Goal: Task Accomplishment & Management: Use online tool/utility

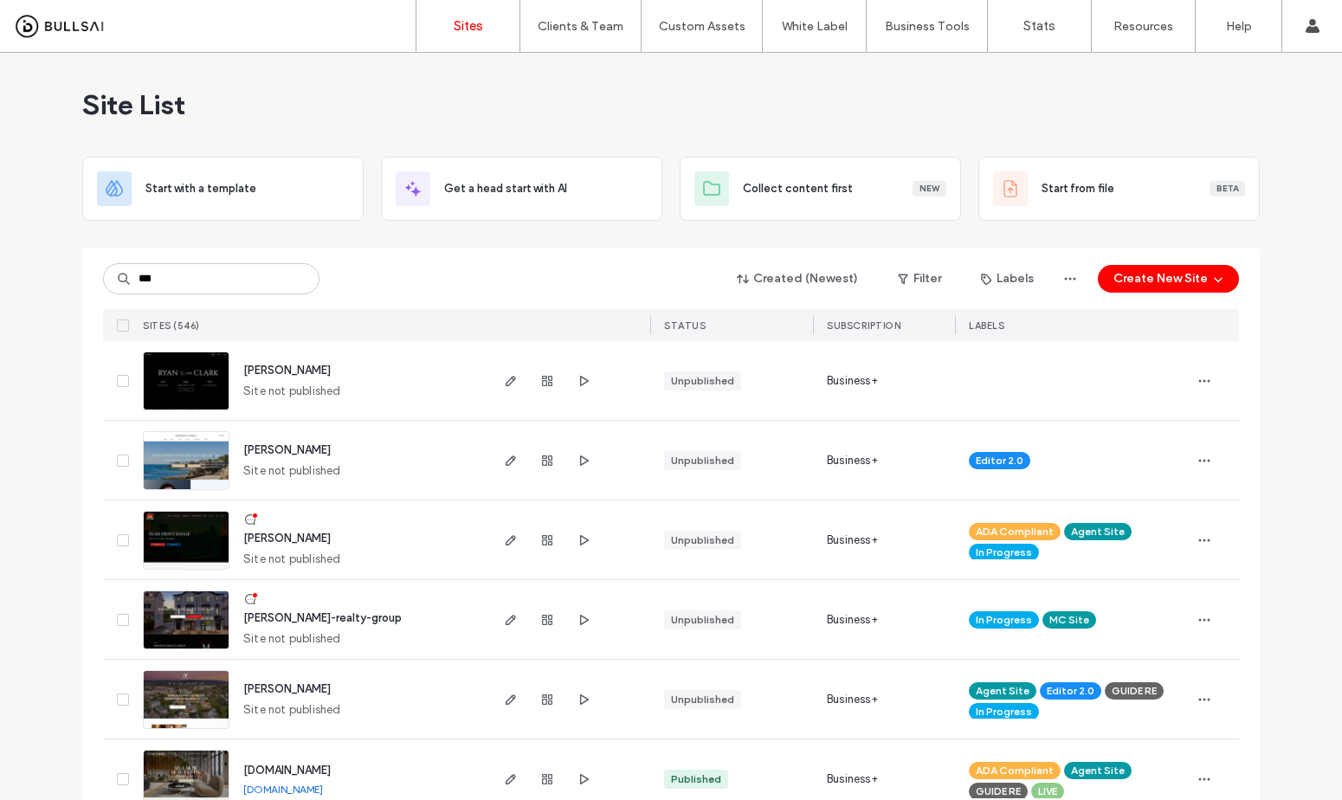
scroll to position [369, 0]
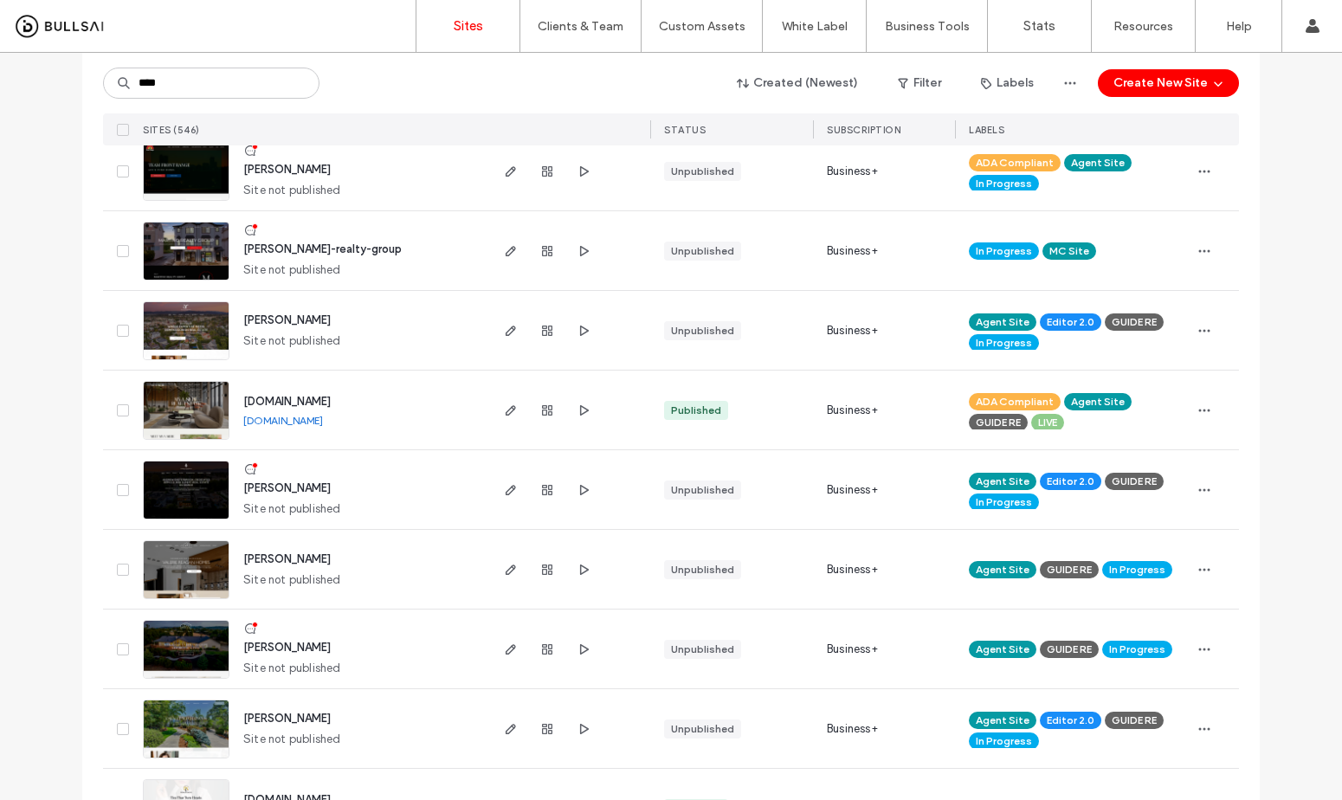
type input "*****"
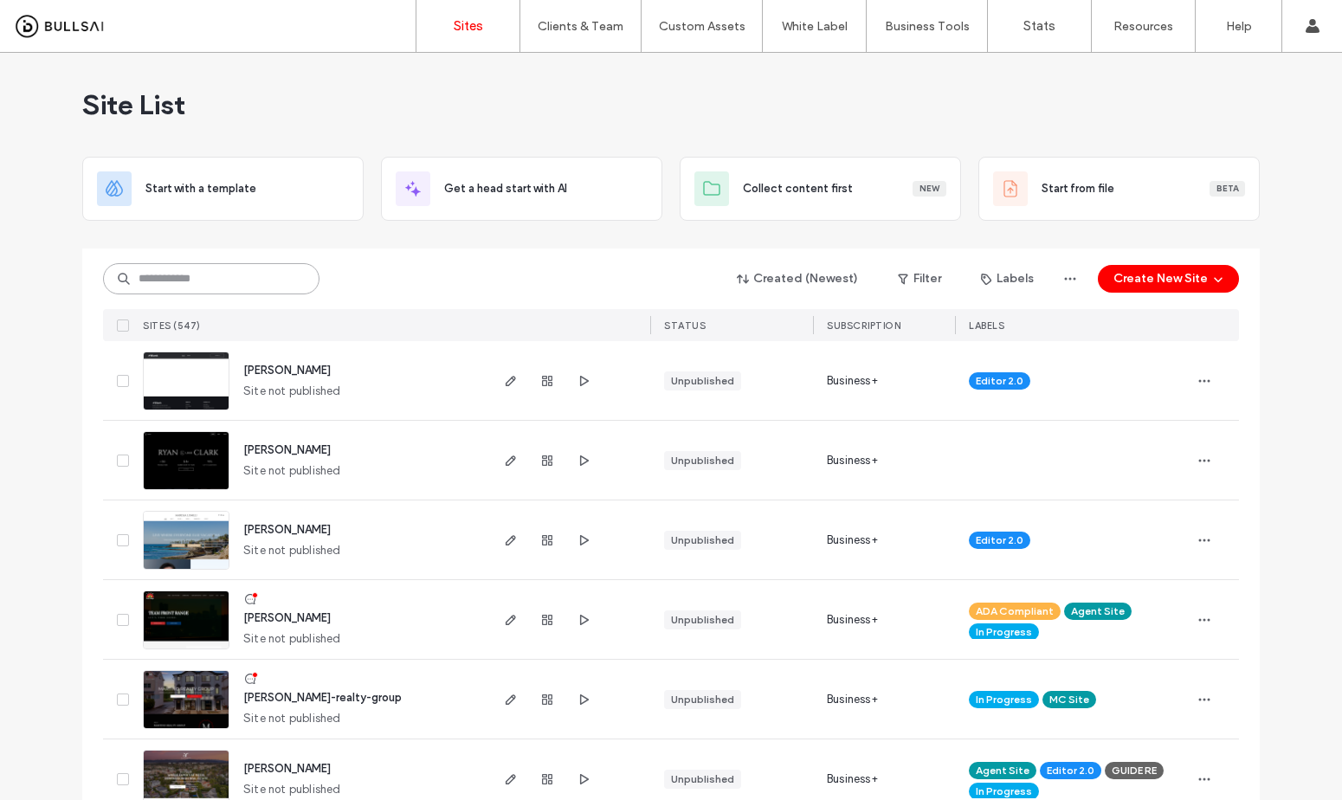
click at [226, 276] on input at bounding box center [211, 278] width 216 height 31
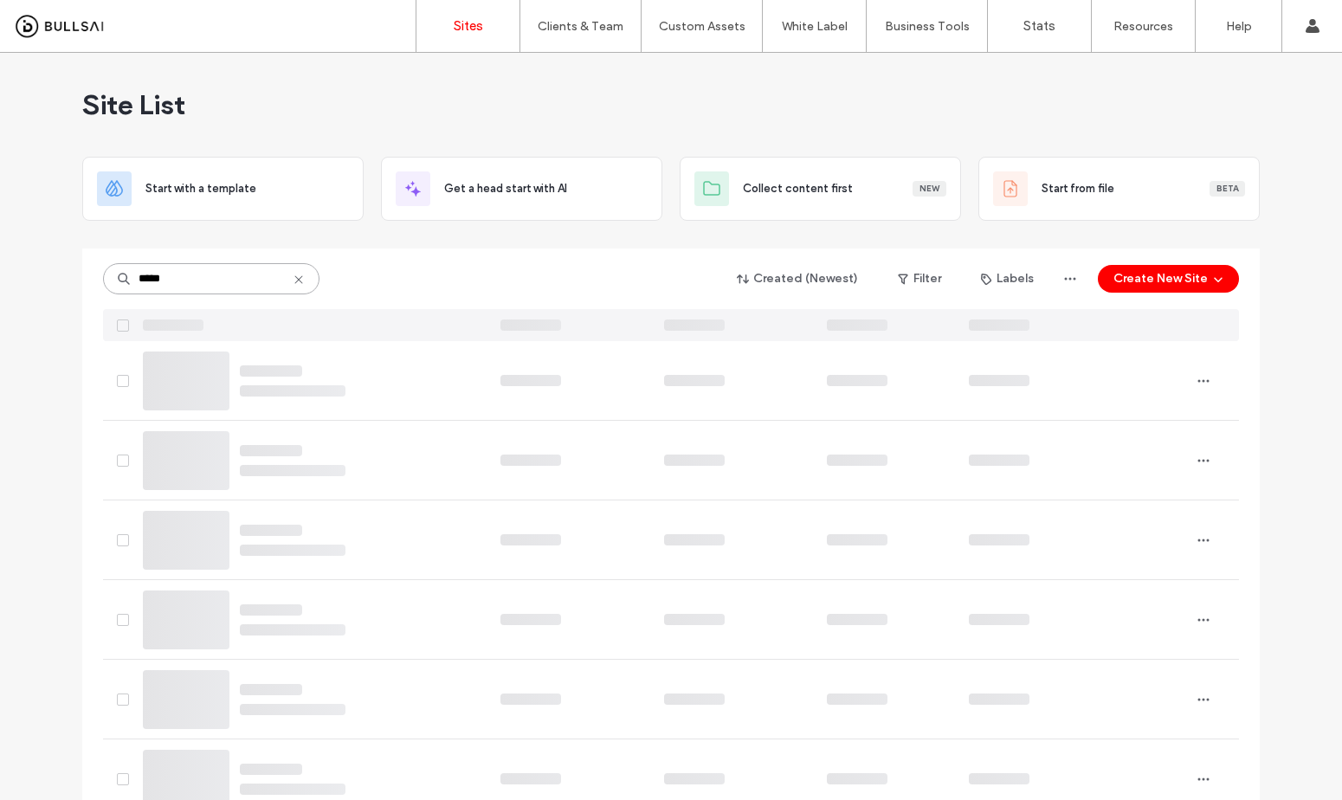
type input "*****"
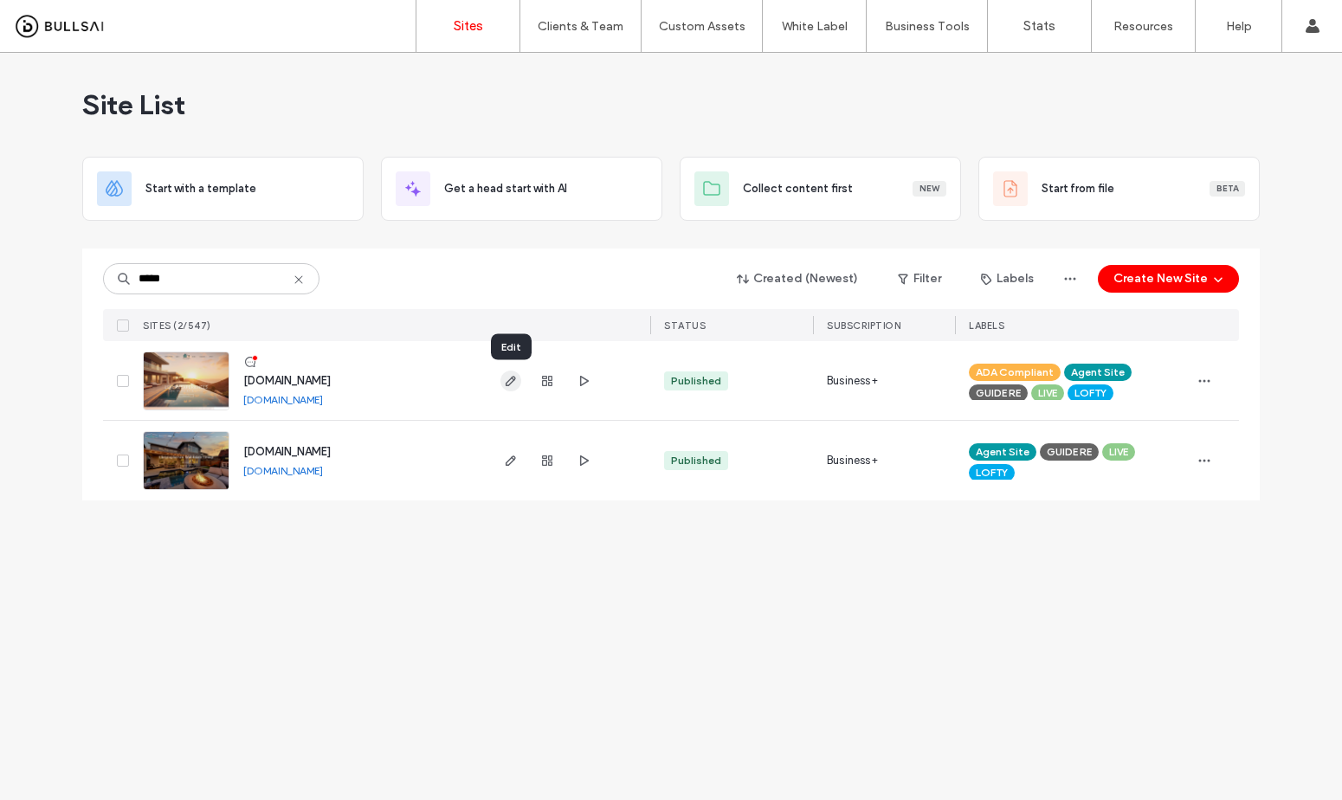
click at [513, 382] on icon "button" at bounding box center [511, 381] width 14 height 14
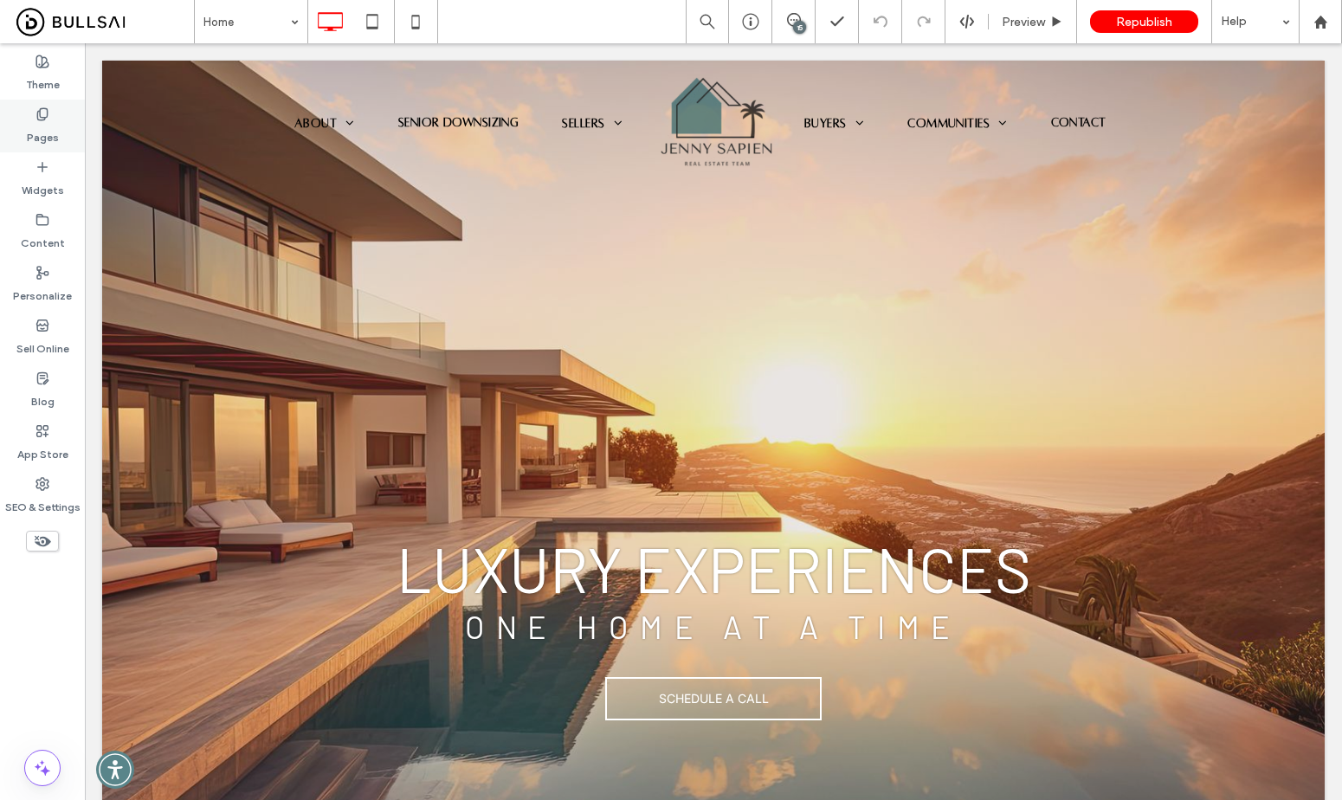
click at [35, 119] on icon at bounding box center [42, 114] width 14 height 14
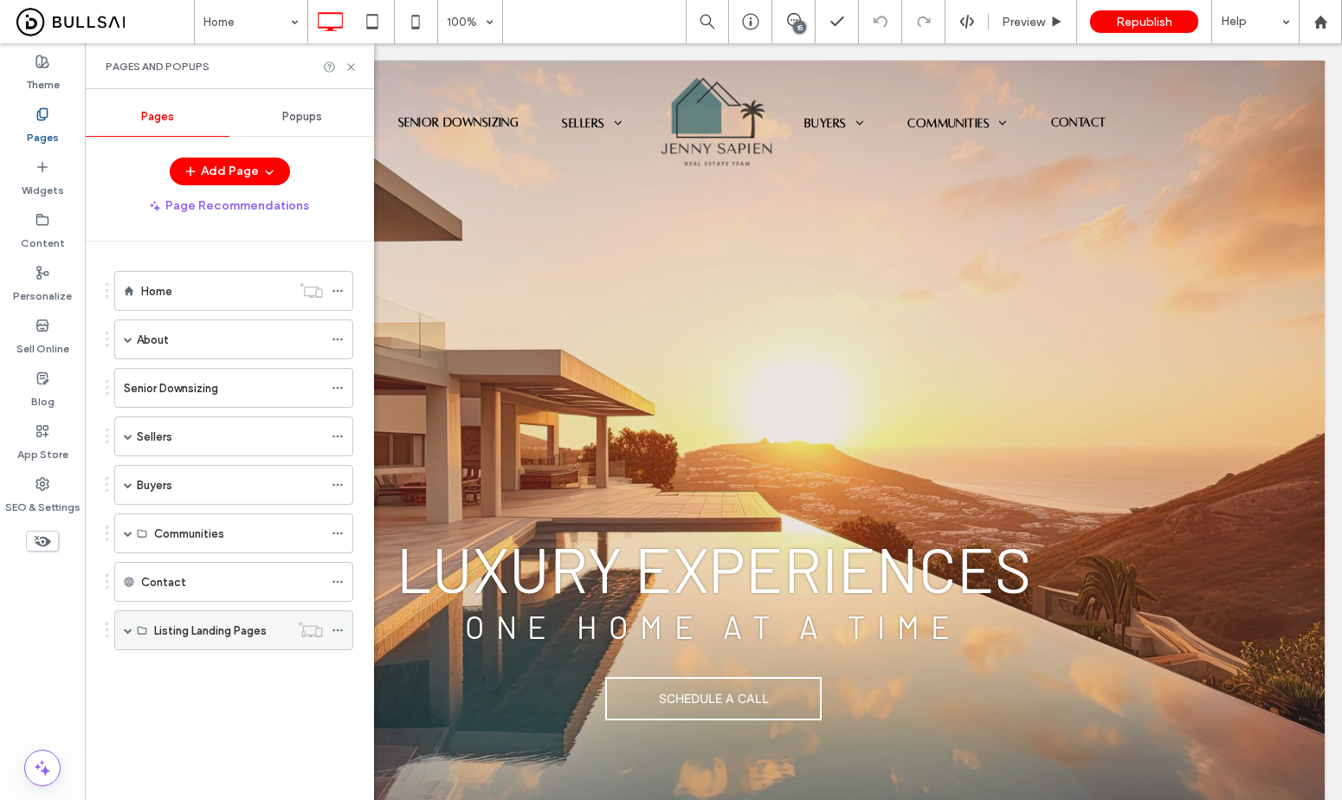
click at [130, 633] on span at bounding box center [128, 630] width 9 height 9
click at [165, 659] on div "[STREET_ADDRESS]" at bounding box center [238, 670] width 169 height 38
click at [356, 71] on icon at bounding box center [351, 67] width 13 height 13
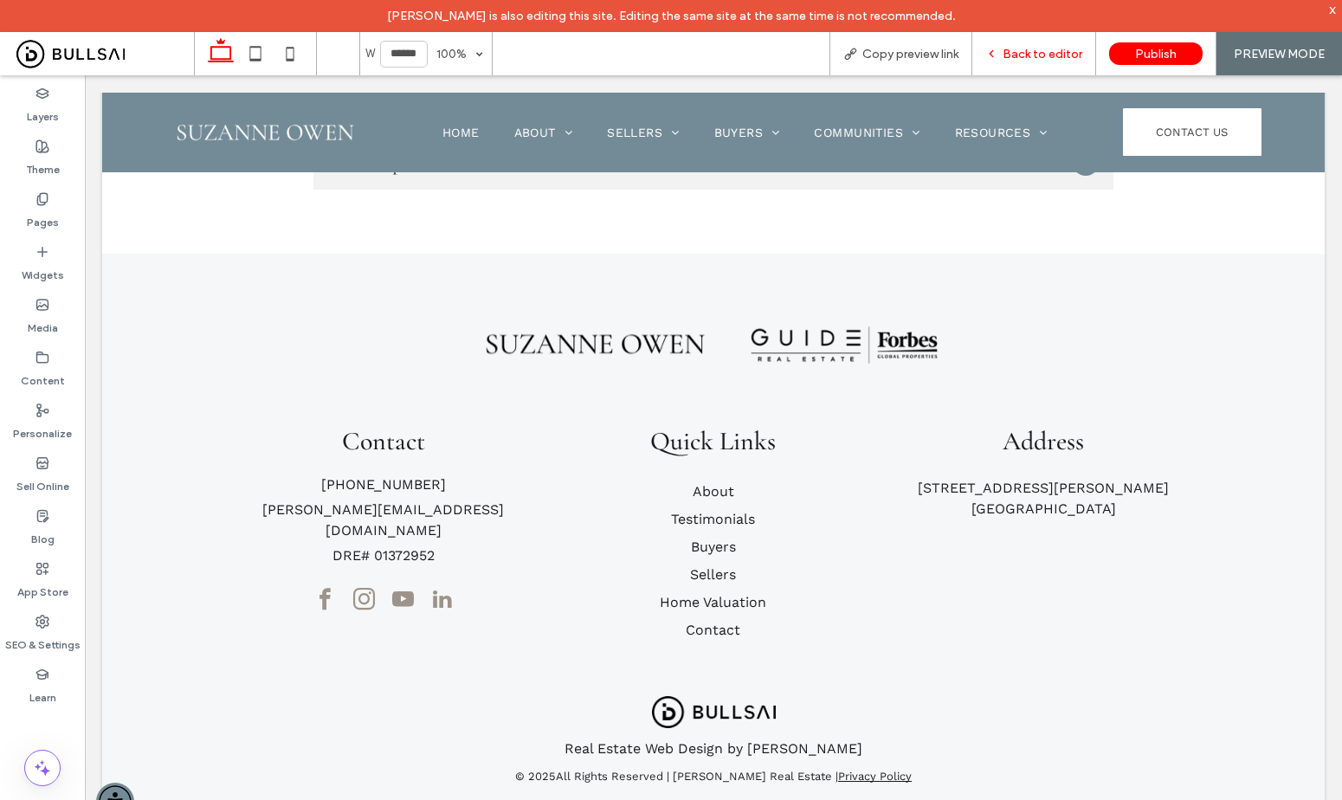
click at [1041, 55] on span "Back to editor" at bounding box center [1043, 54] width 80 height 15
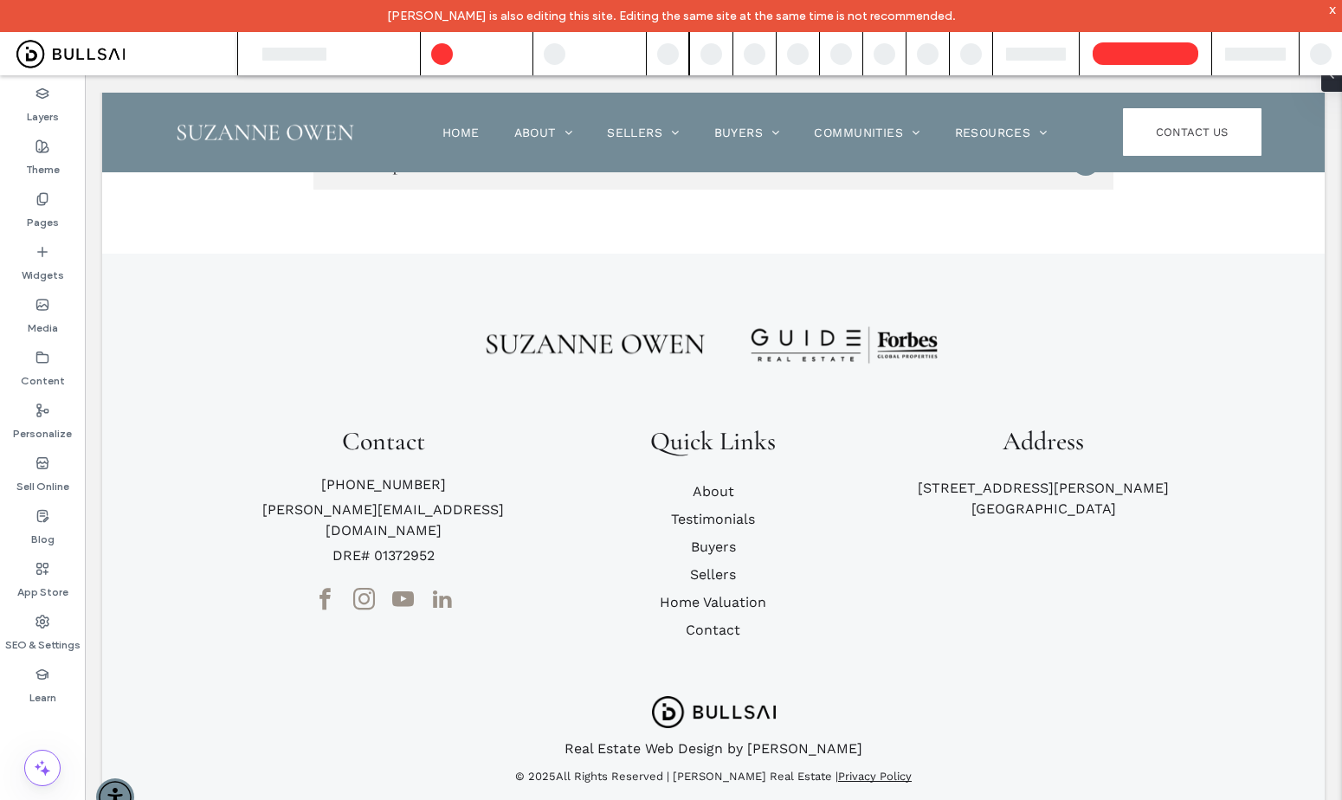
scroll to position [1206, 0]
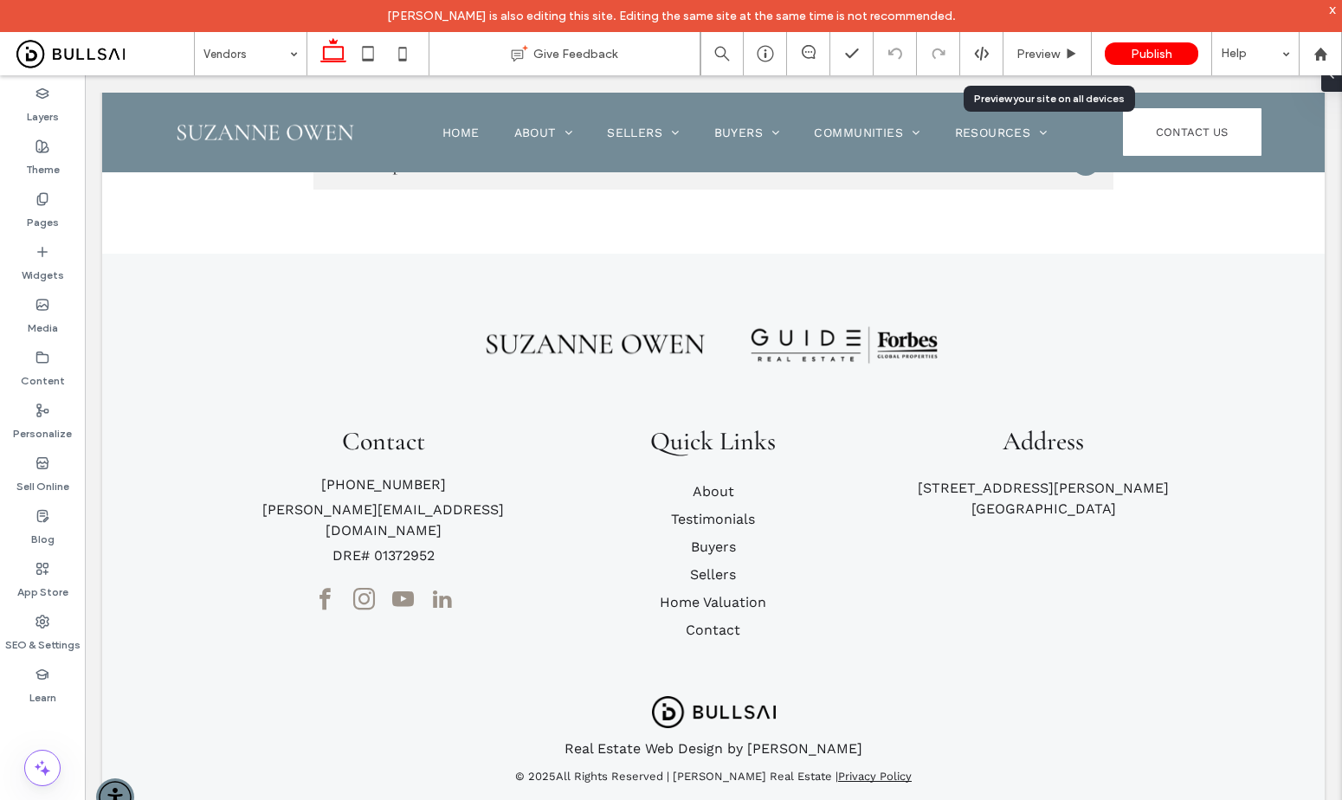
click at [1041, 55] on span "Preview" at bounding box center [1037, 54] width 43 height 15
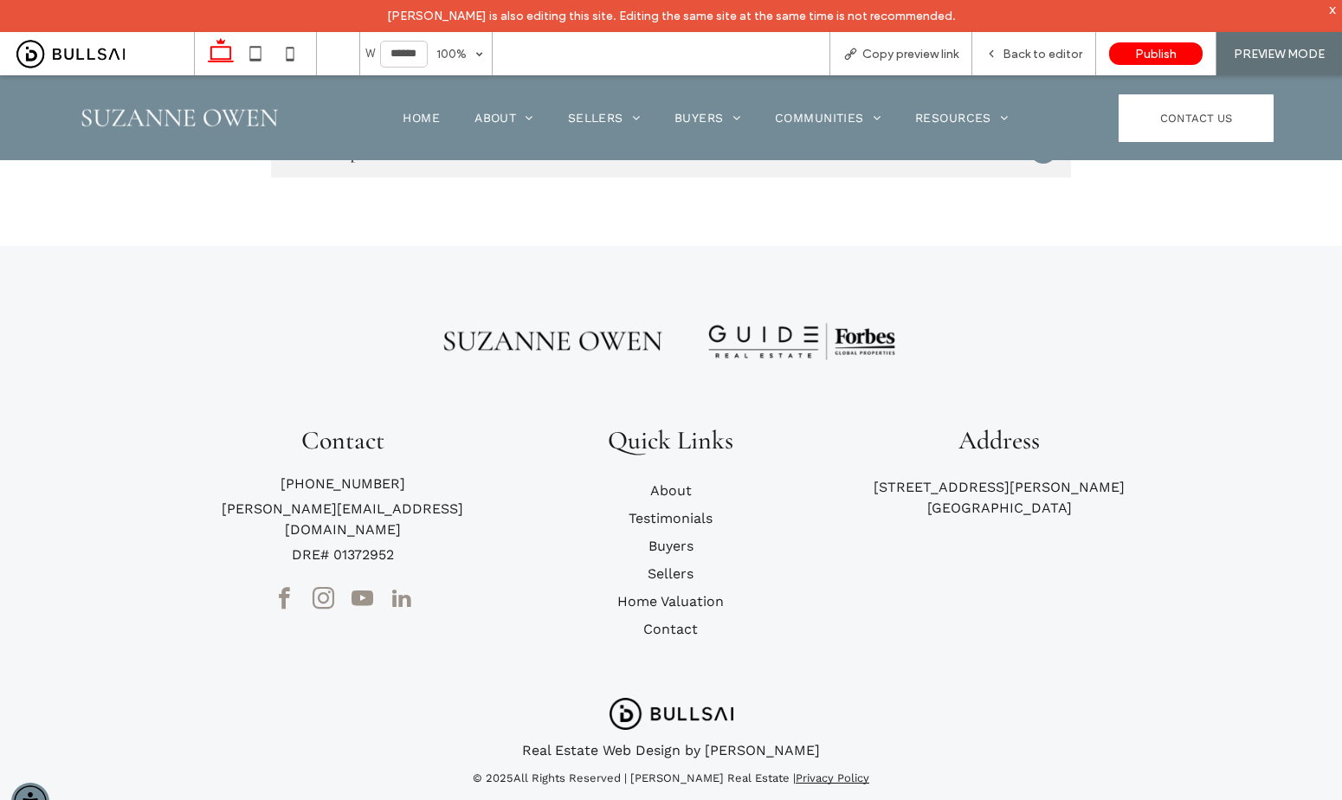
scroll to position [1193, 0]
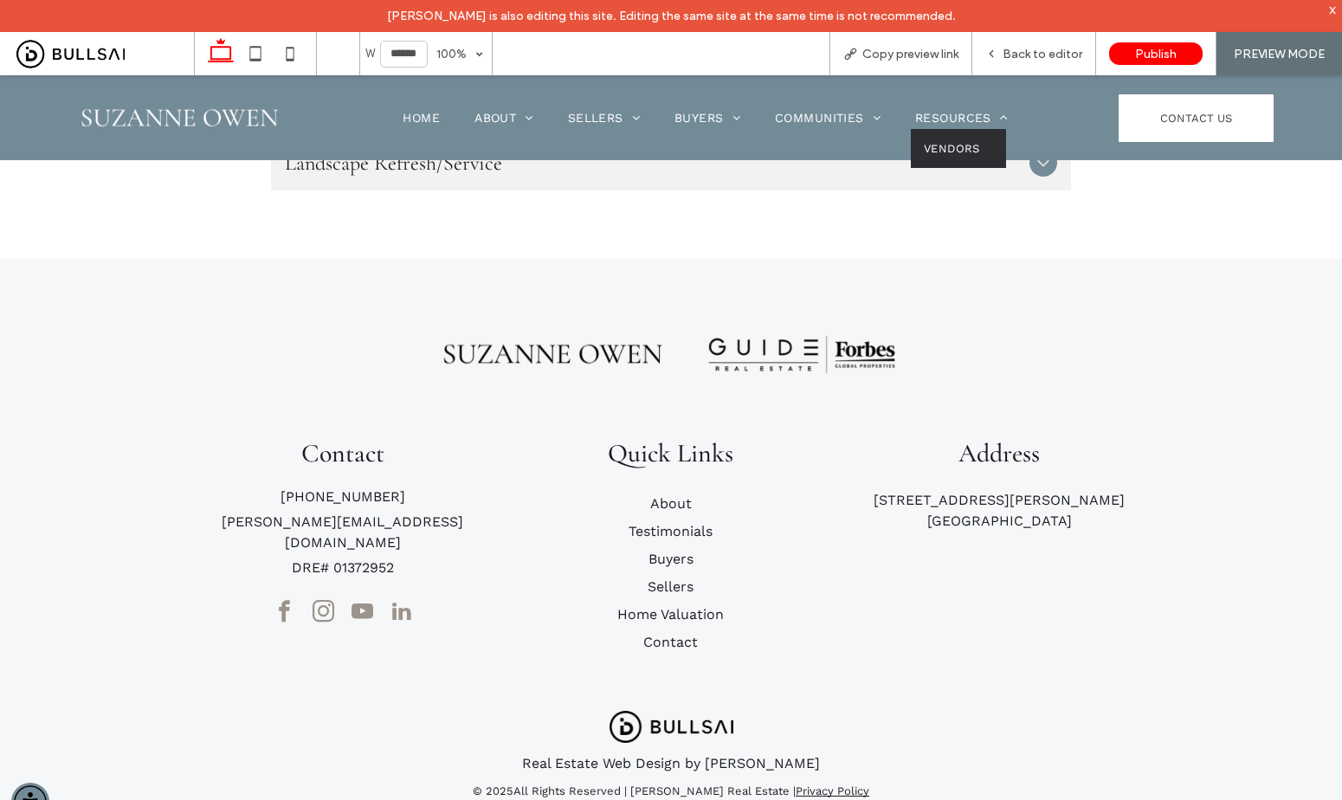
click at [945, 158] on link "Vendors" at bounding box center [958, 148] width 95 height 39
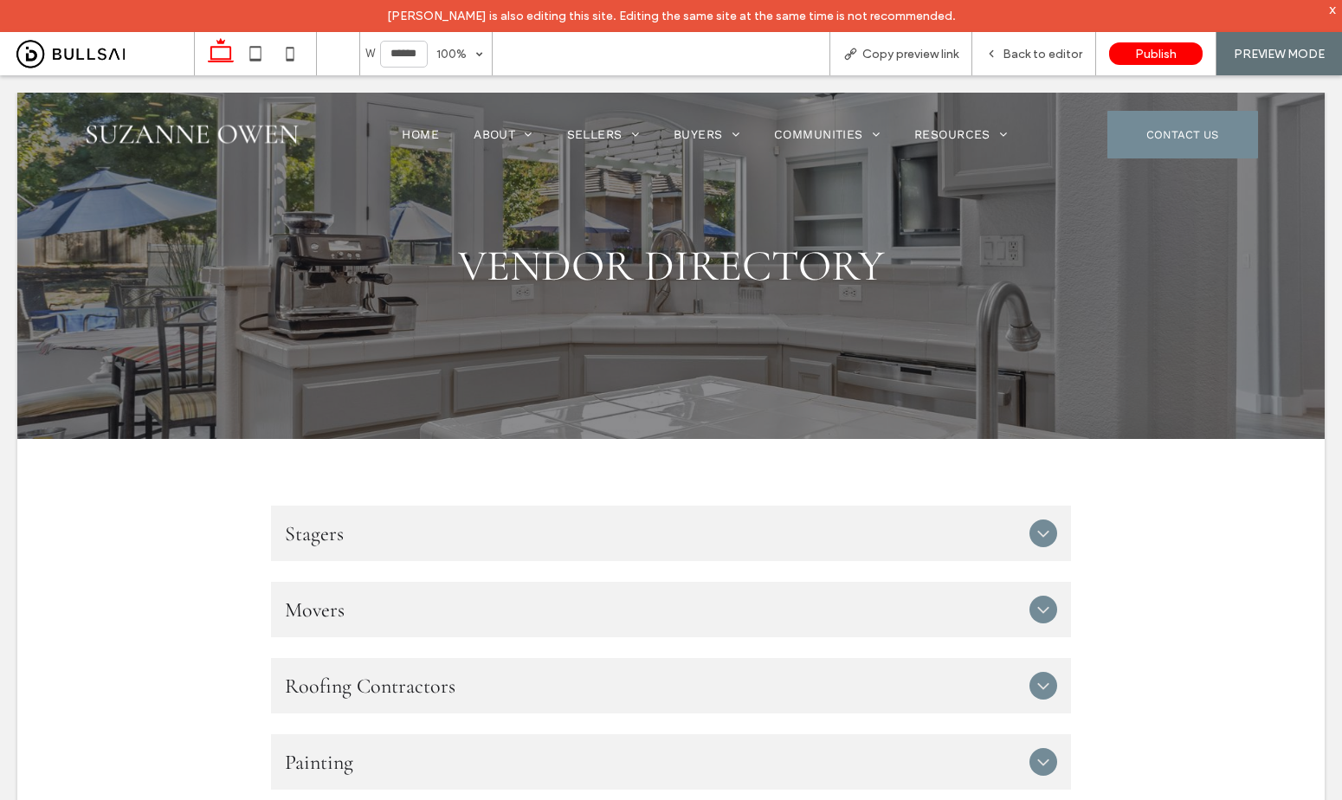
scroll to position [0, 0]
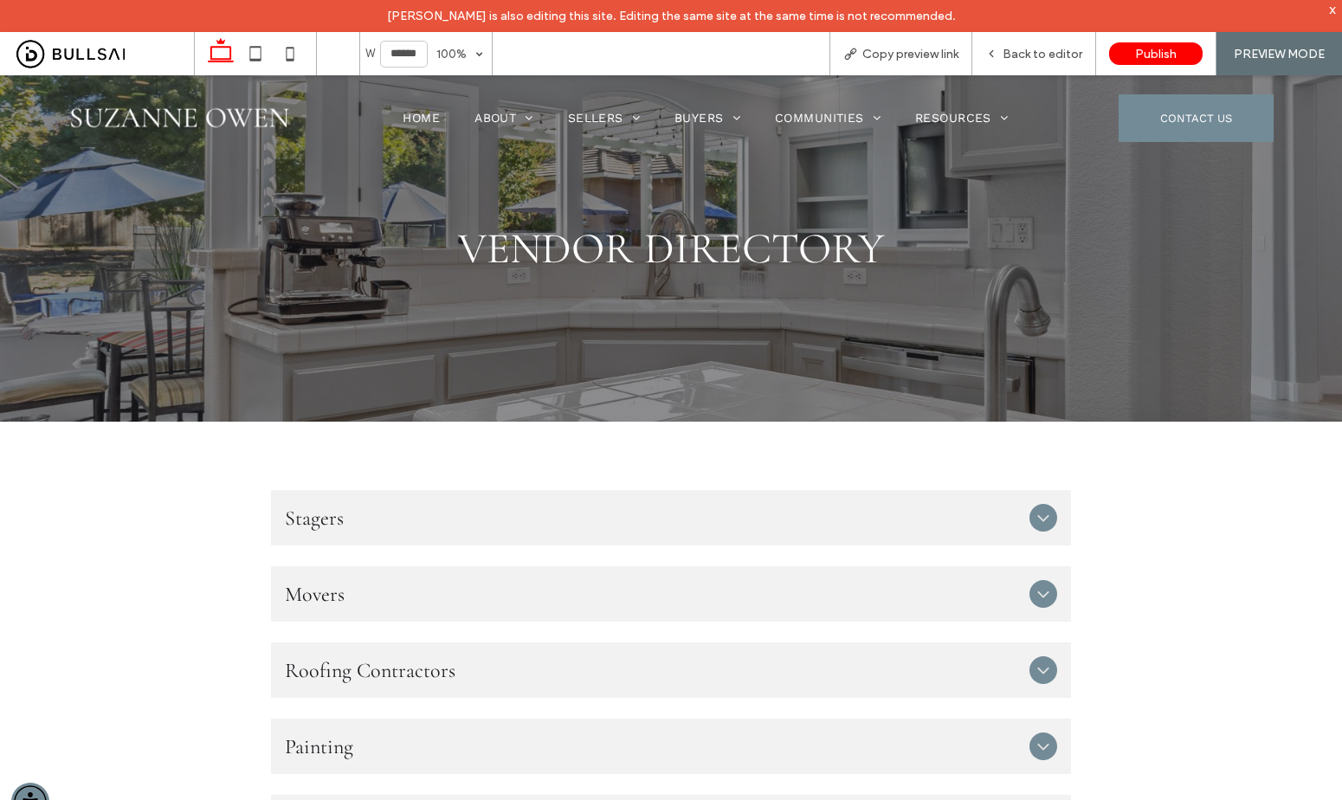
click at [1034, 512] on icon at bounding box center [1043, 517] width 21 height 21
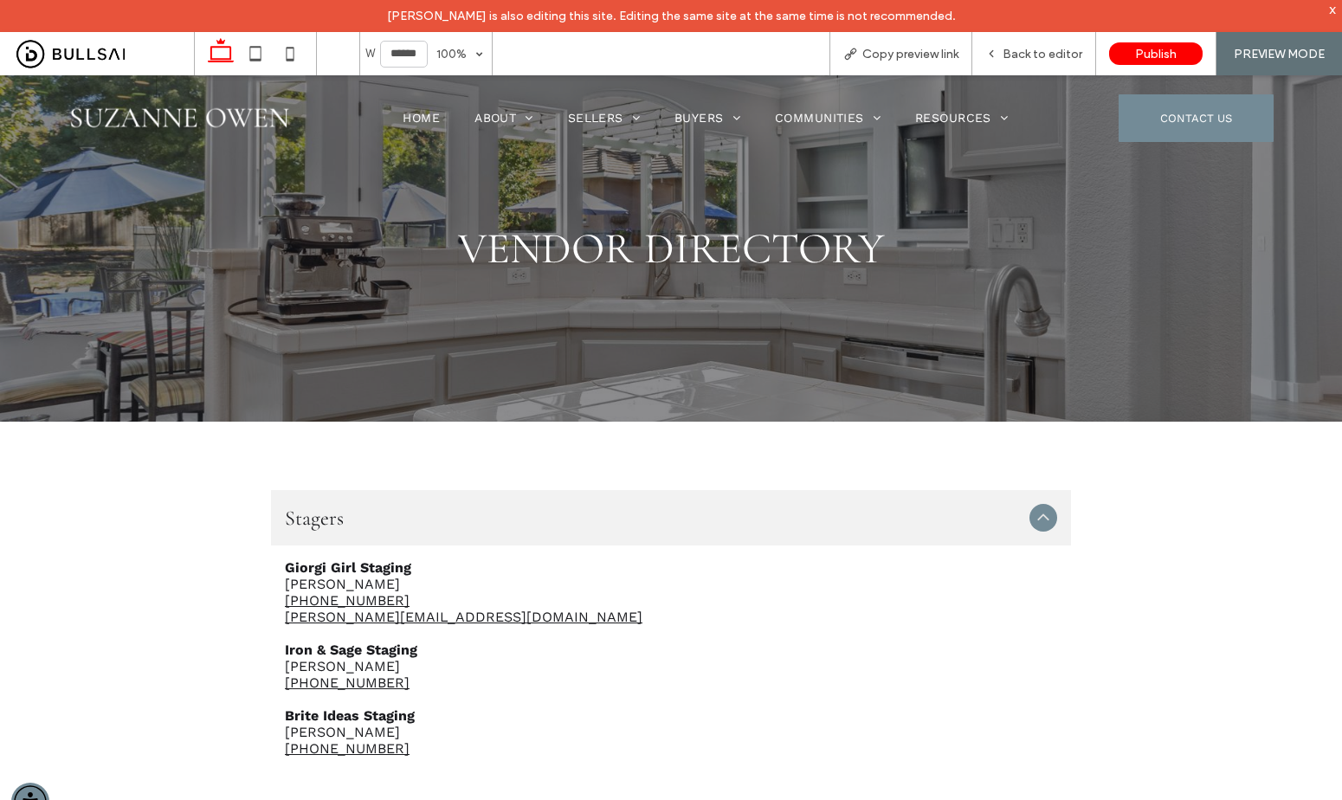
click at [1033, 512] on icon at bounding box center [1043, 517] width 21 height 21
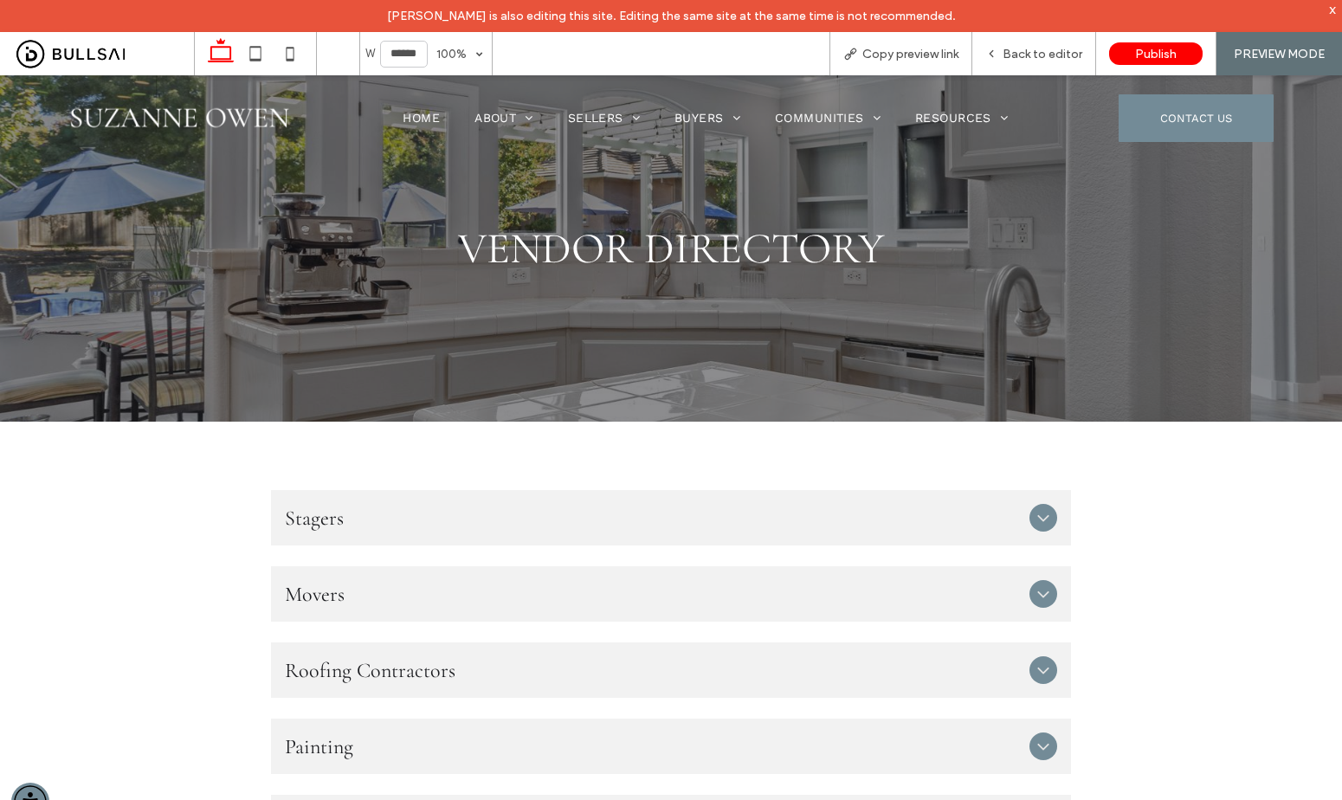
click at [1038, 587] on icon at bounding box center [1043, 594] width 21 height 21
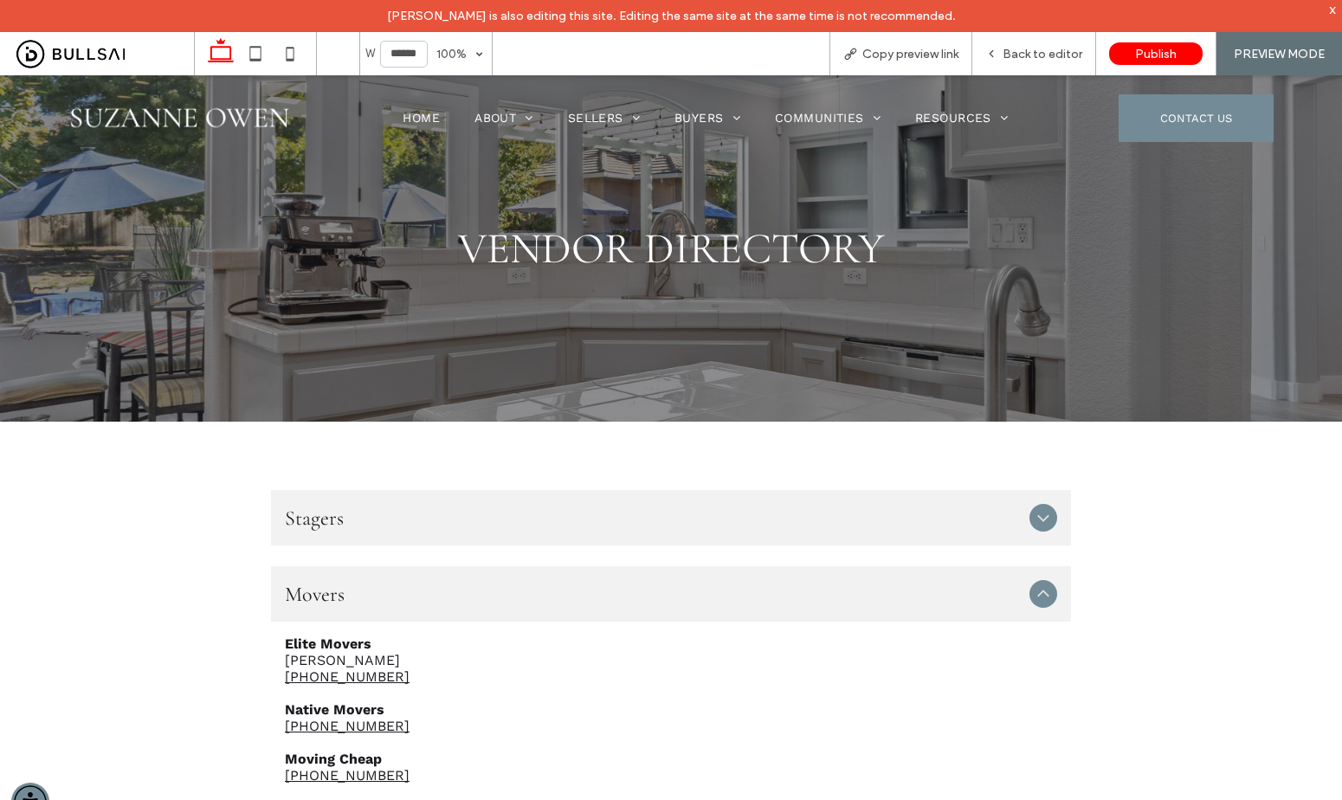
click at [1037, 587] on icon at bounding box center [1043, 594] width 21 height 21
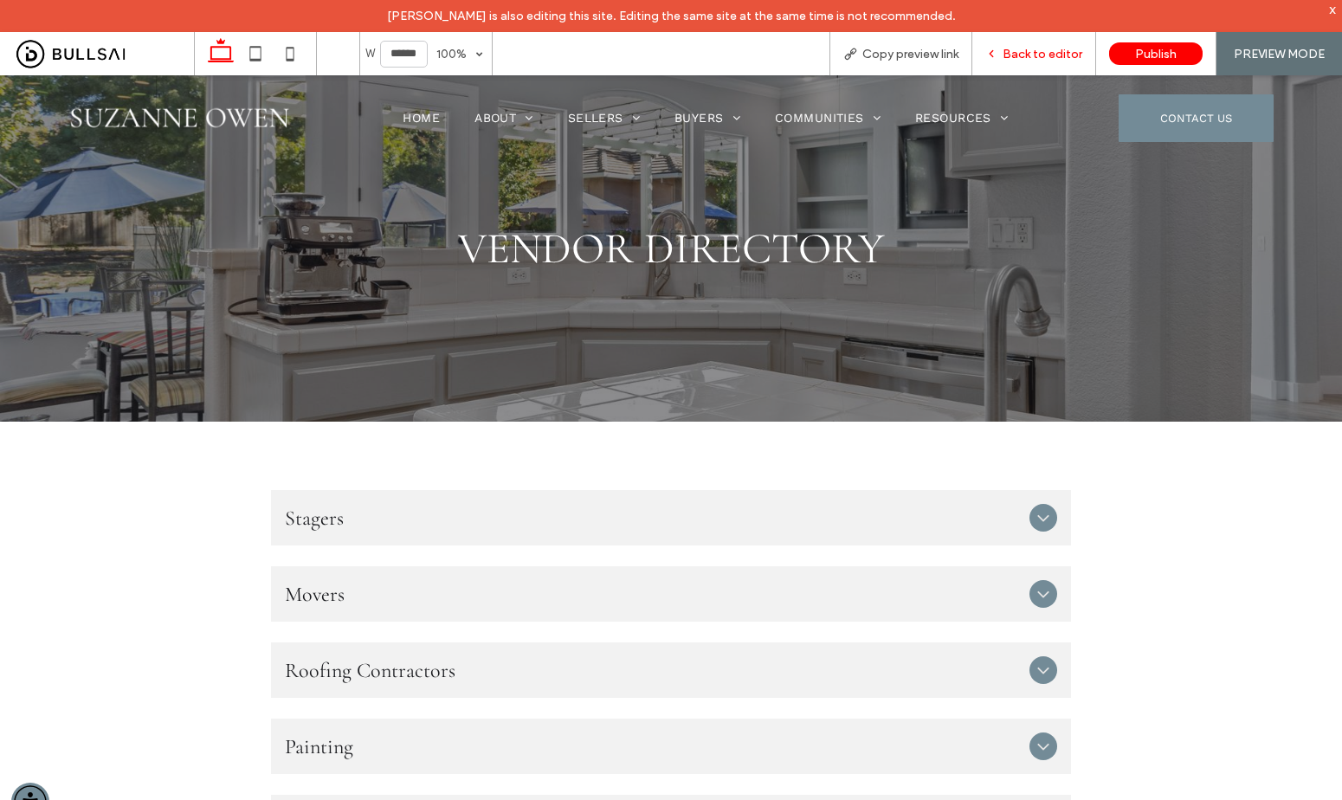
click at [1054, 53] on span "Back to editor" at bounding box center [1043, 54] width 80 height 15
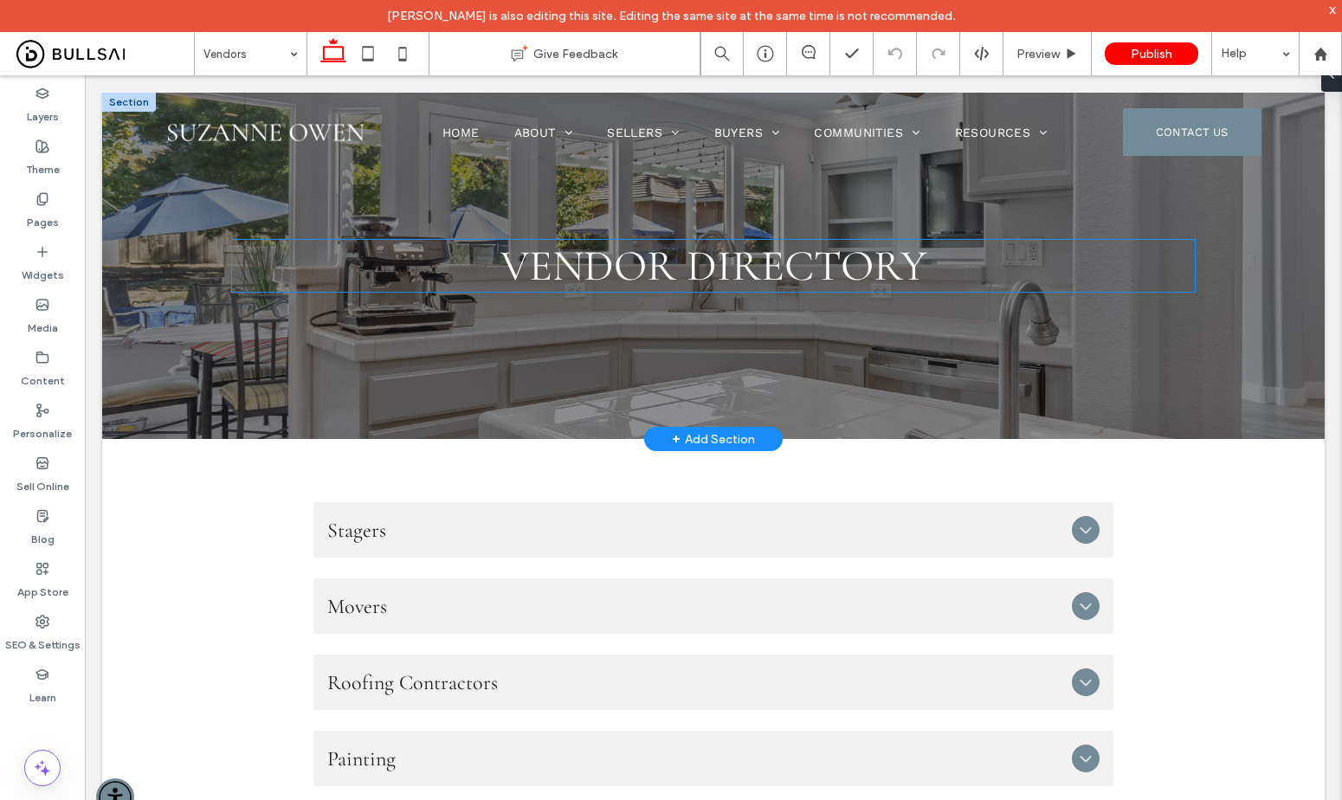
click at [726, 268] on span "VENDOR DIRECTORY" at bounding box center [713, 266] width 426 height 52
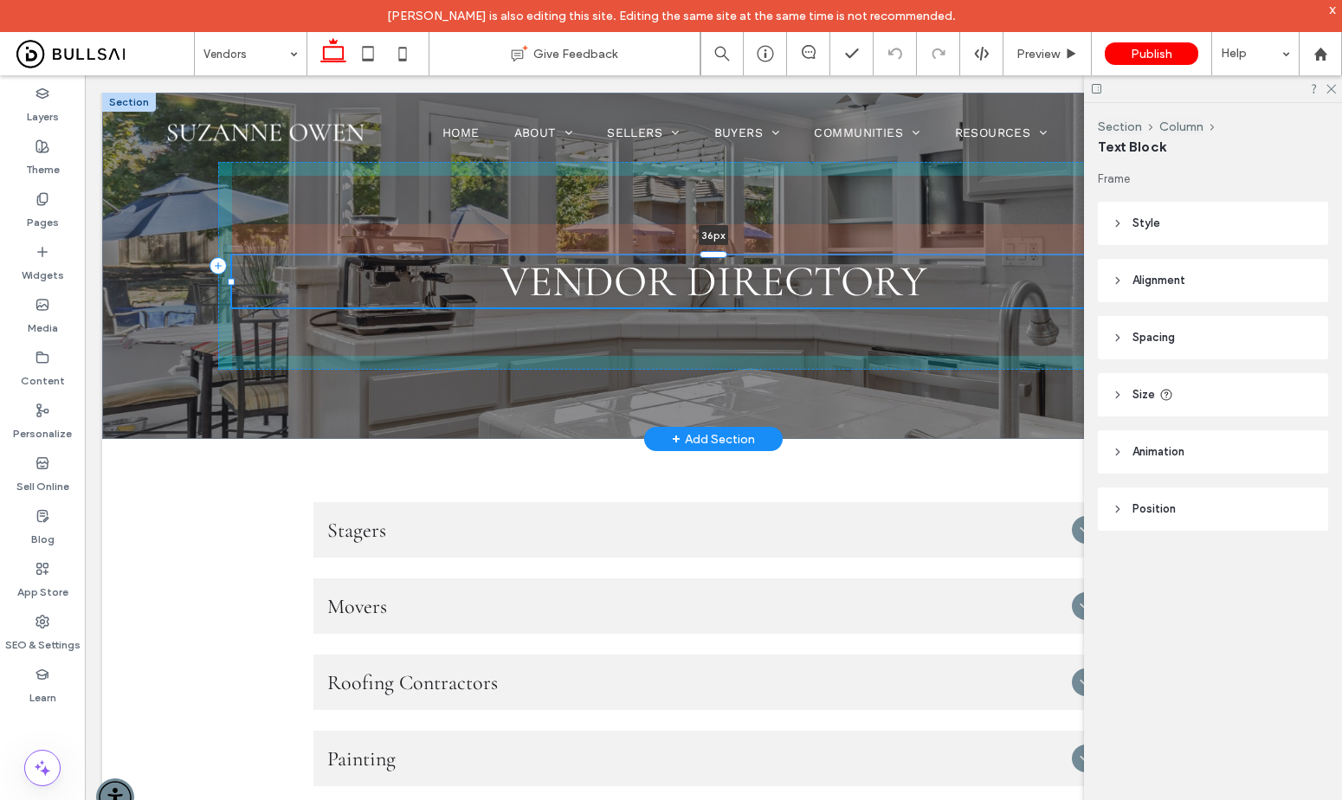
drag, startPoint x: 710, startPoint y: 241, endPoint x: 705, endPoint y: 272, distance: 31.6
click at [705, 272] on div "VENDOR DIRECTORY 36px" at bounding box center [713, 266] width 1039 height 346
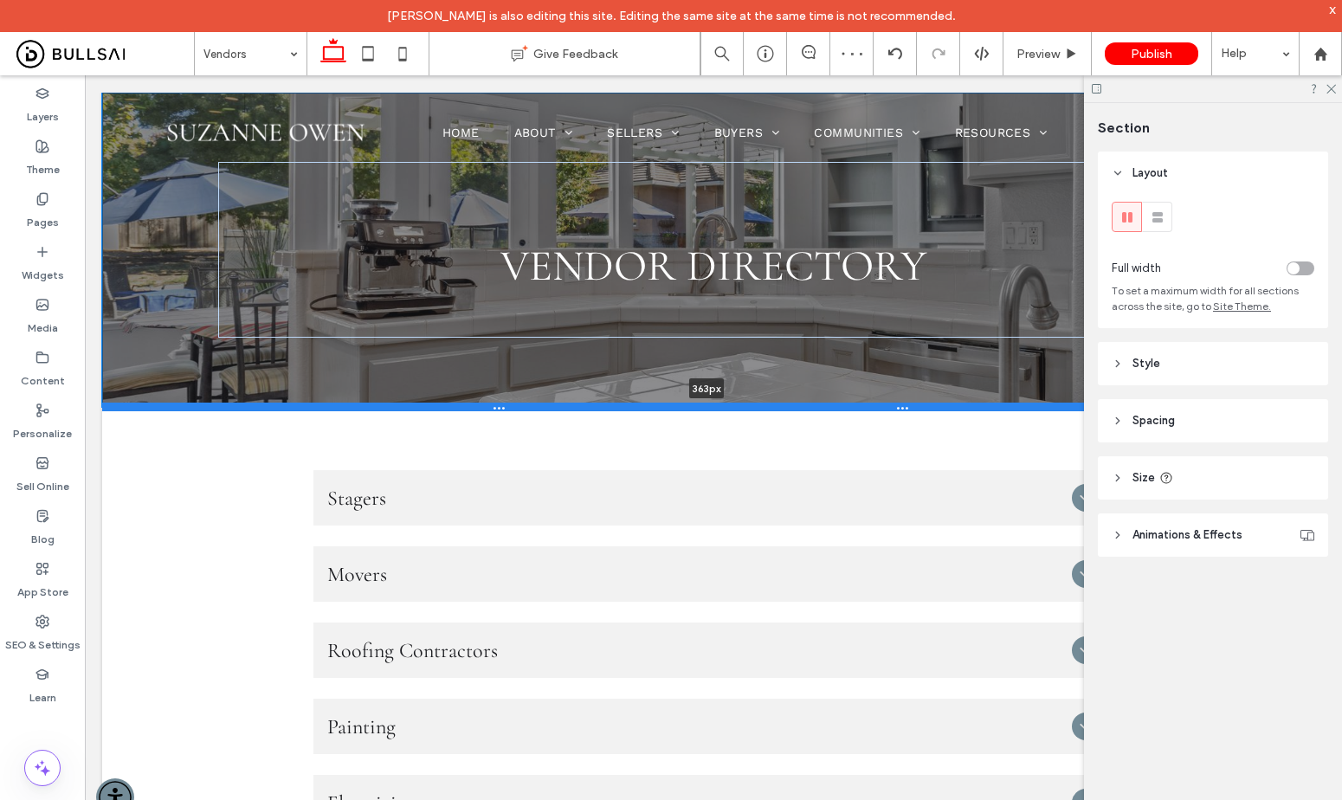
drag, startPoint x: 941, startPoint y: 436, endPoint x: 946, endPoint y: 403, distance: 32.5
click at [946, 403] on div at bounding box center [707, 407] width 1210 height 9
type input "***"
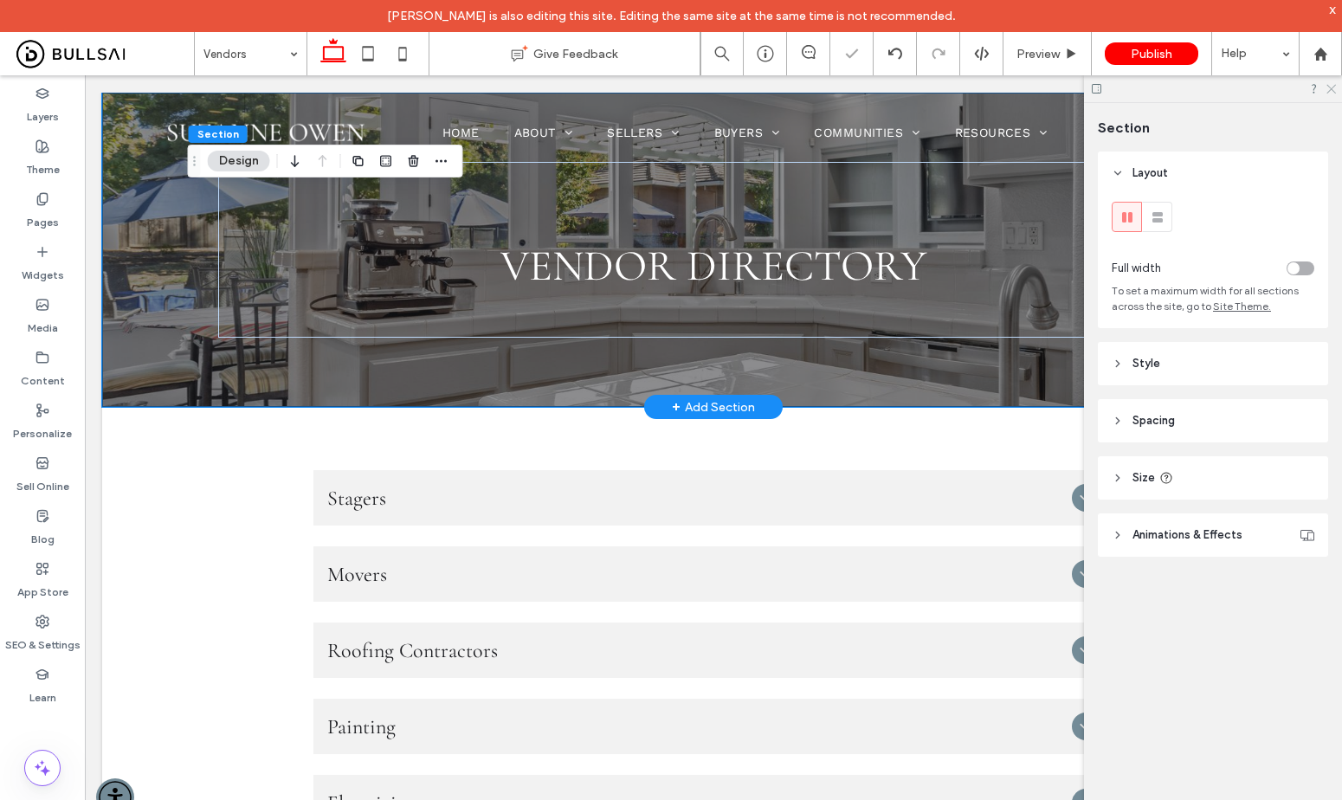
click at [1329, 88] on icon at bounding box center [1330, 87] width 11 height 11
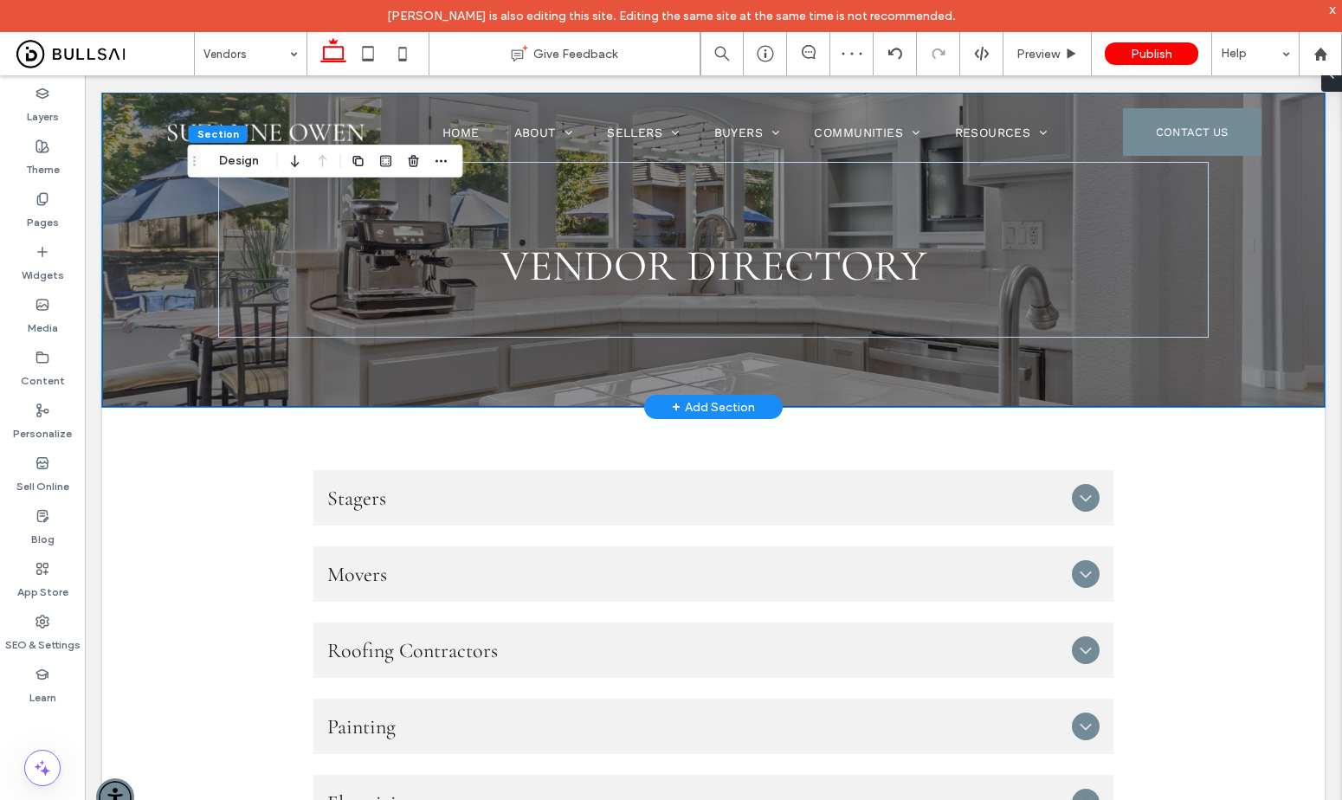
click at [1277, 352] on div "VENDOR DIRECTORY" at bounding box center [713, 250] width 1223 height 314
click at [166, 276] on div "VENDOR DIRECTORY" at bounding box center [713, 250] width 1223 height 314
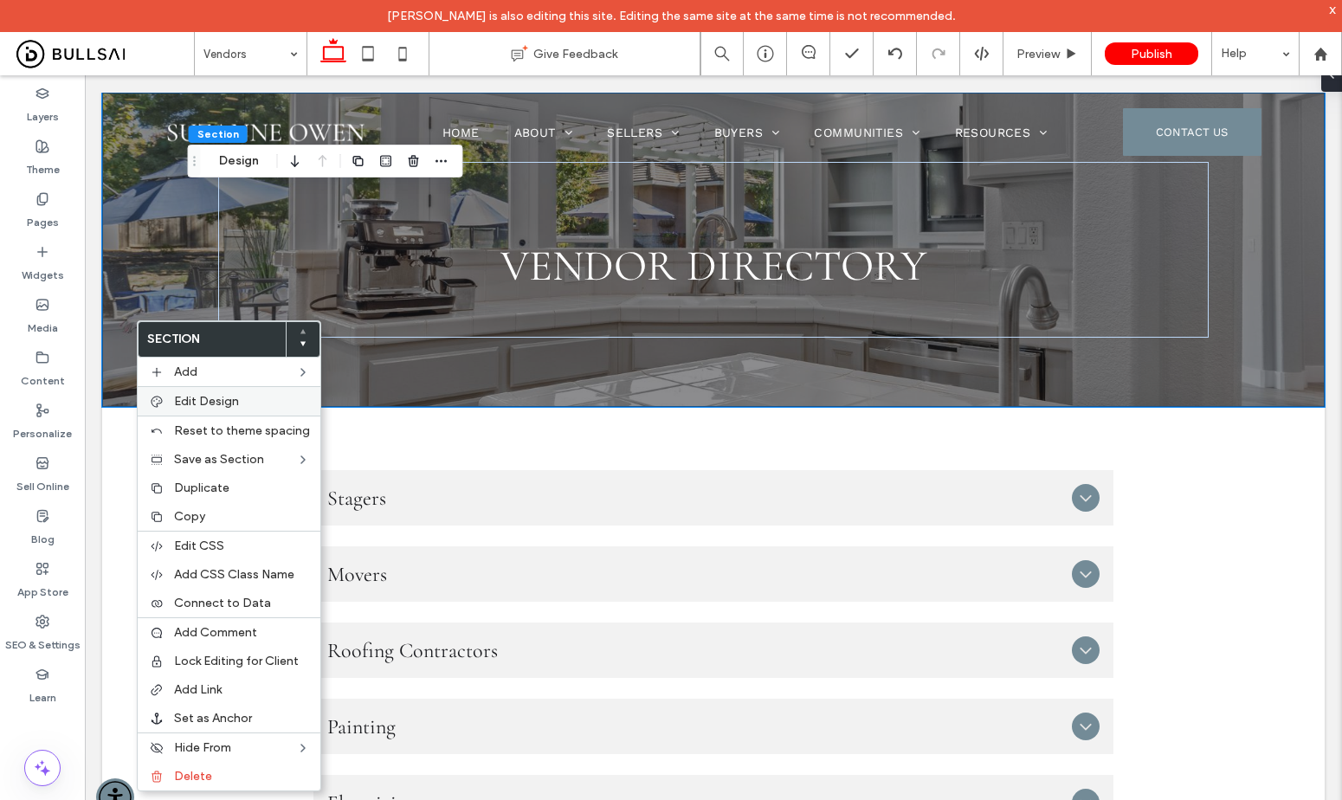
click at [165, 397] on div "Edit Design" at bounding box center [229, 400] width 183 height 29
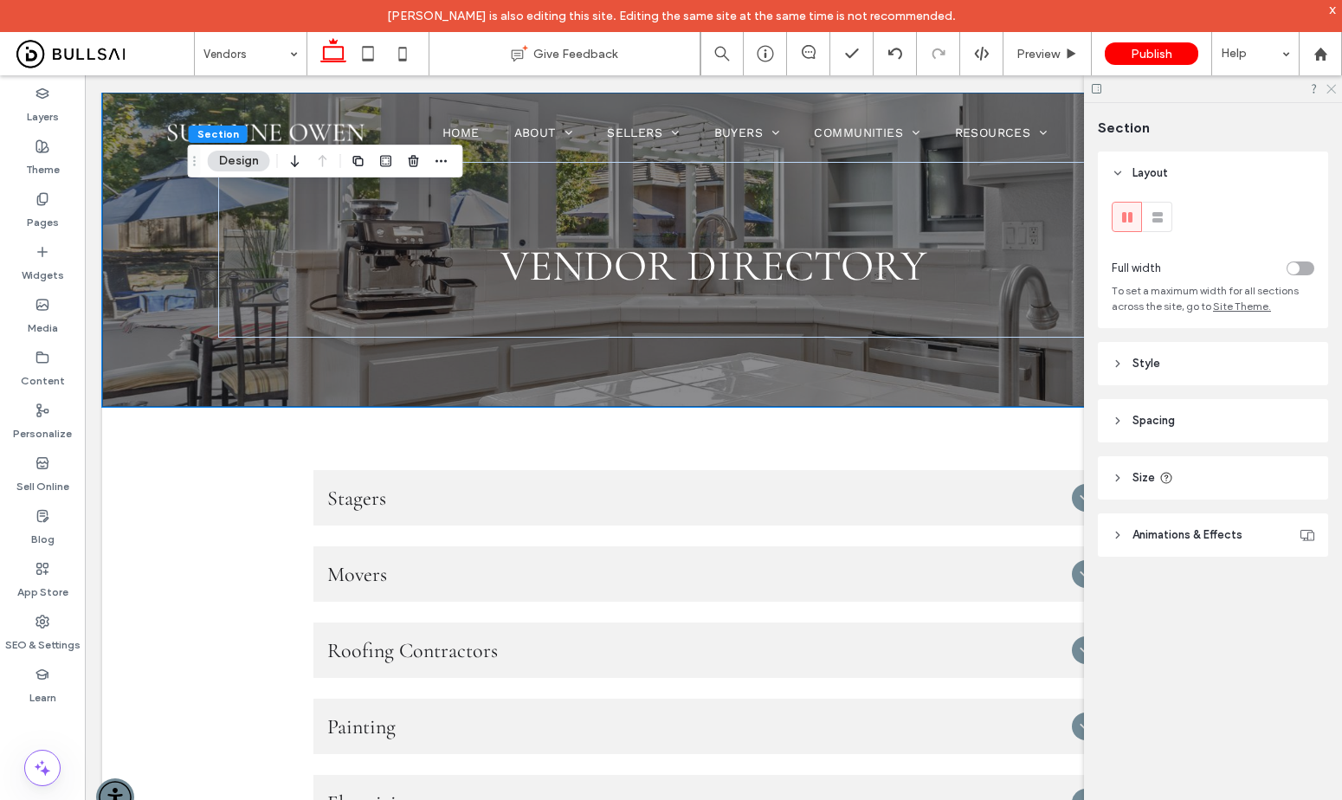
click at [1332, 89] on use at bounding box center [1331, 90] width 10 height 10
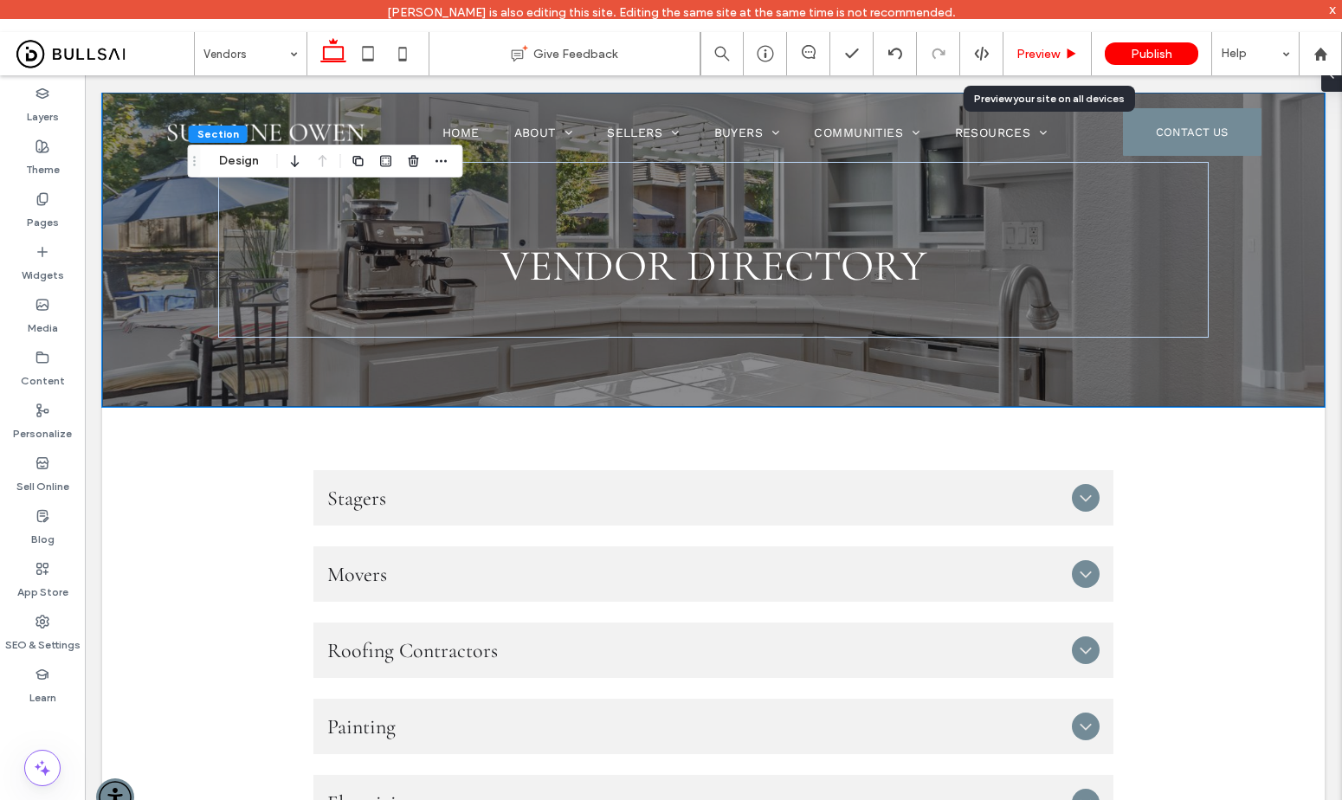
click at [1029, 49] on span "Preview" at bounding box center [1037, 54] width 43 height 15
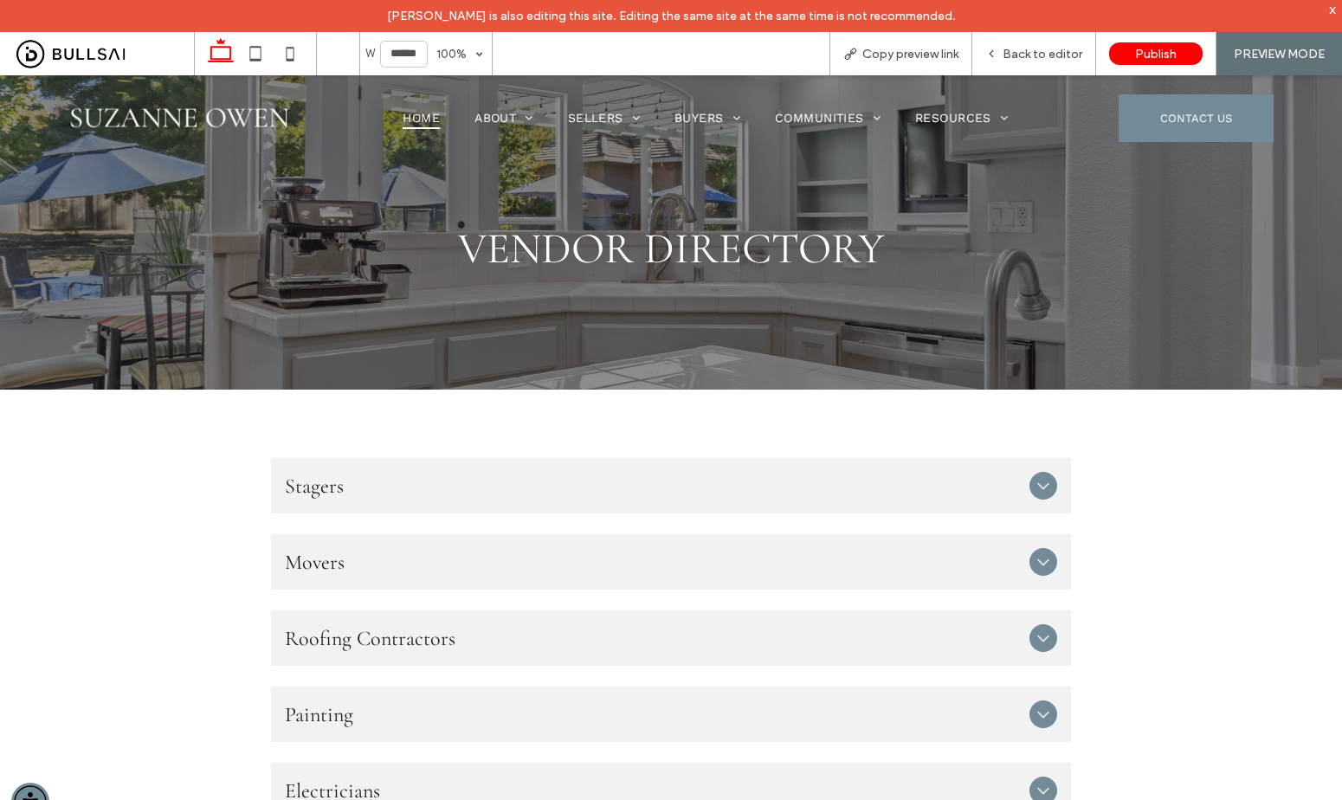
click at [424, 113] on span "Home" at bounding box center [421, 117] width 37 height 23
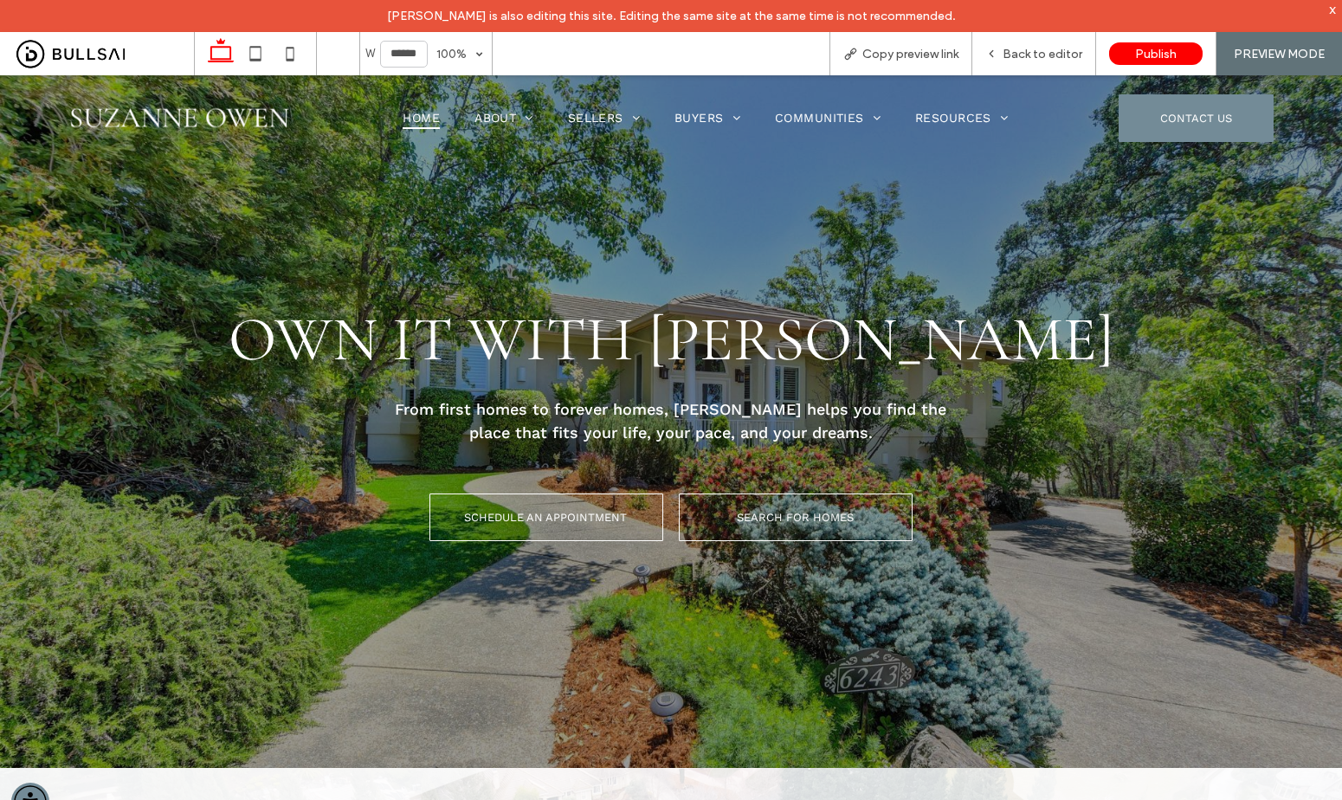
click at [1161, 112] on span "CONTACT US" at bounding box center [1196, 118] width 72 height 41
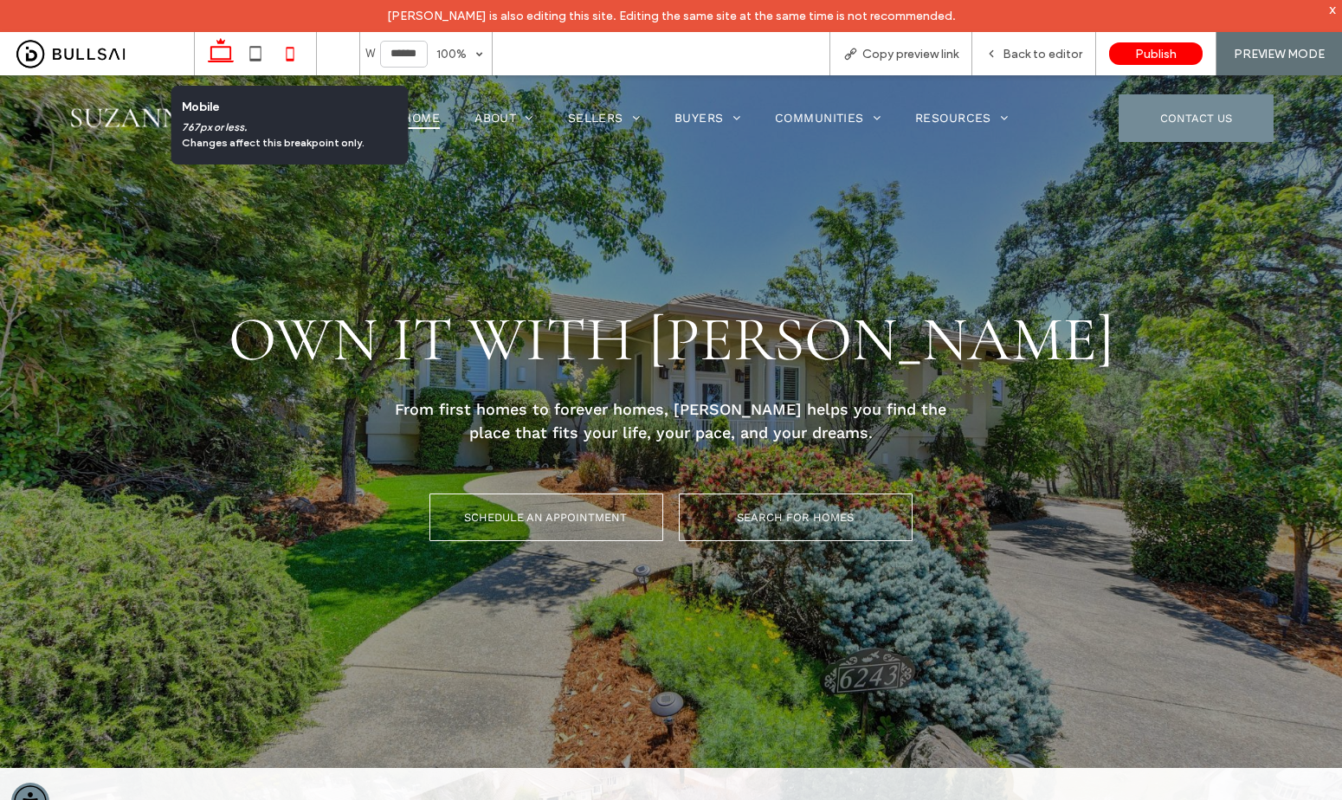
click at [287, 53] on icon at bounding box center [290, 53] width 35 height 35
type input "*****"
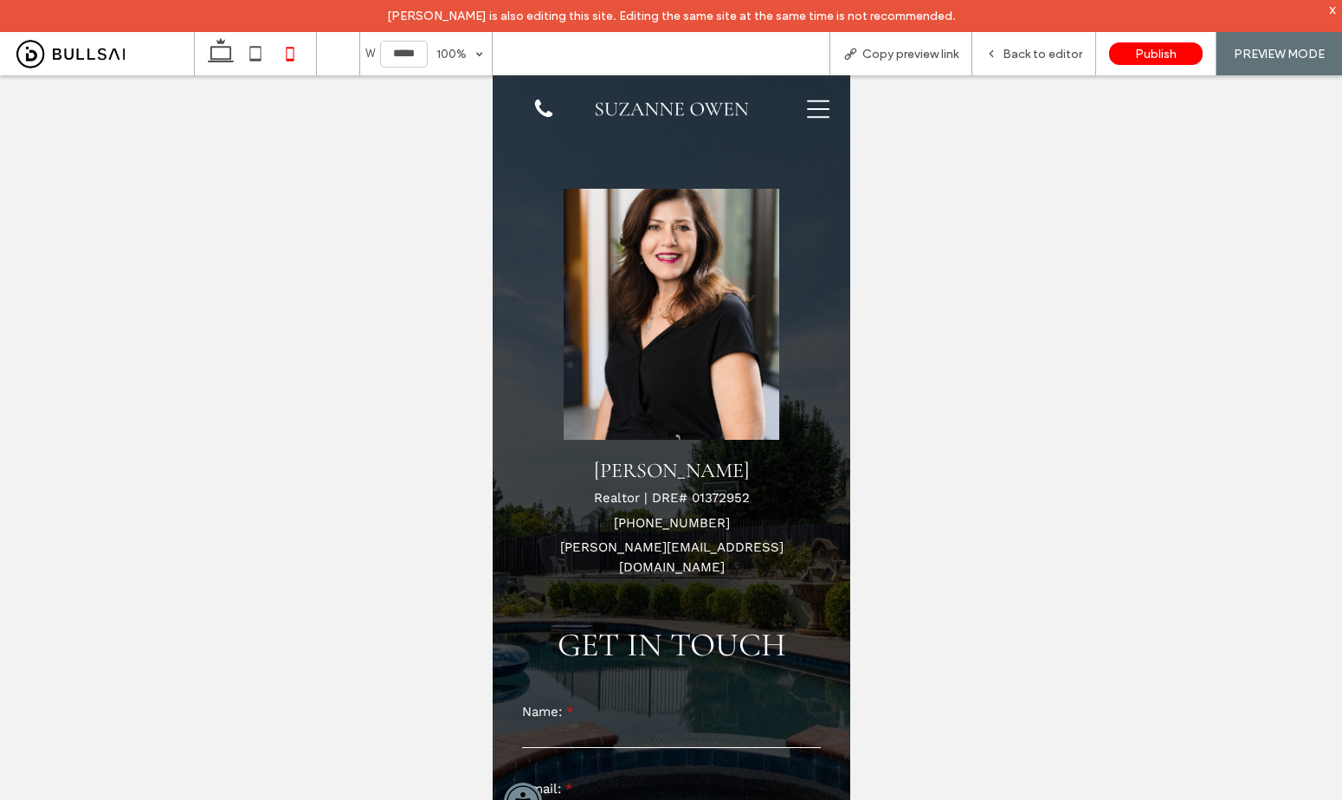
click at [792, 117] on div at bounding box center [807, 109] width 68 height 50
click at [806, 117] on icon at bounding box center [817, 108] width 23 height 17
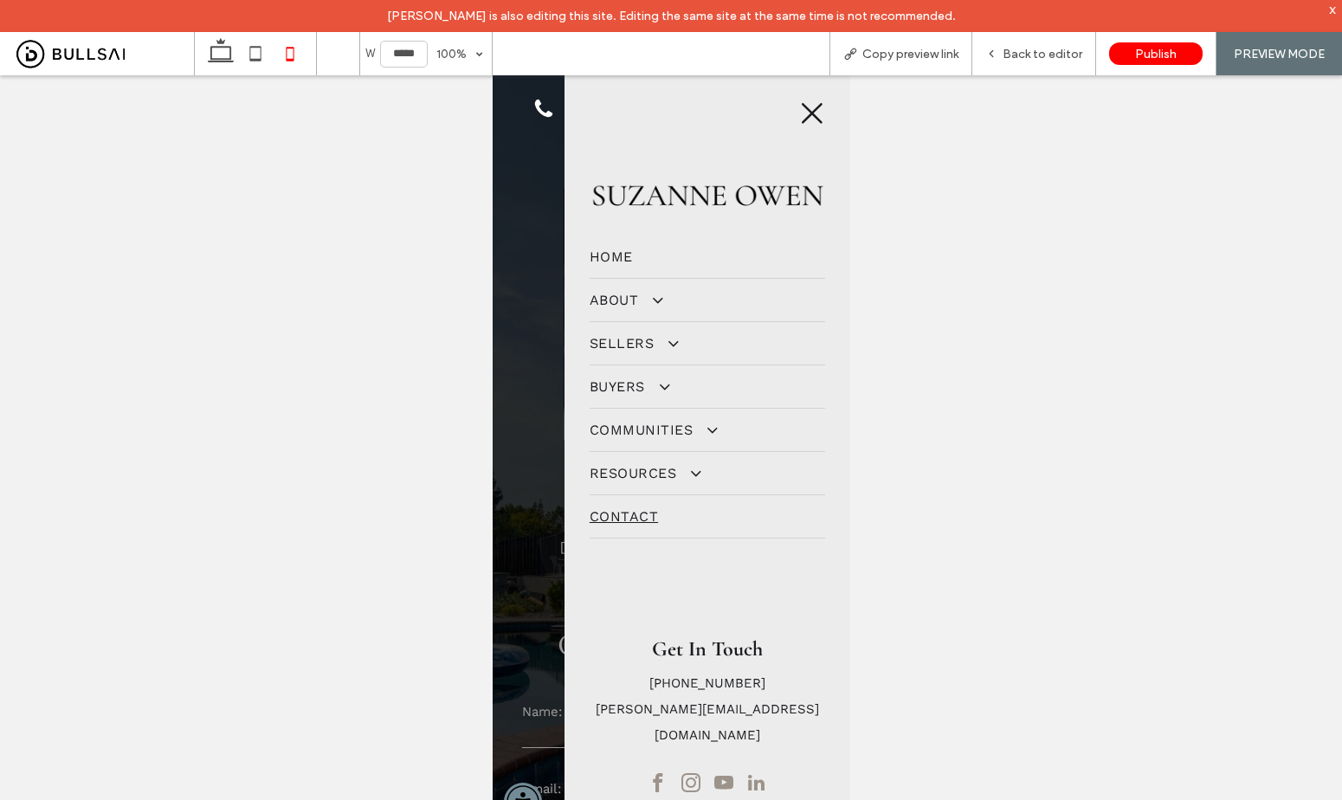
click at [800, 113] on icon at bounding box center [811, 113] width 26 height 26
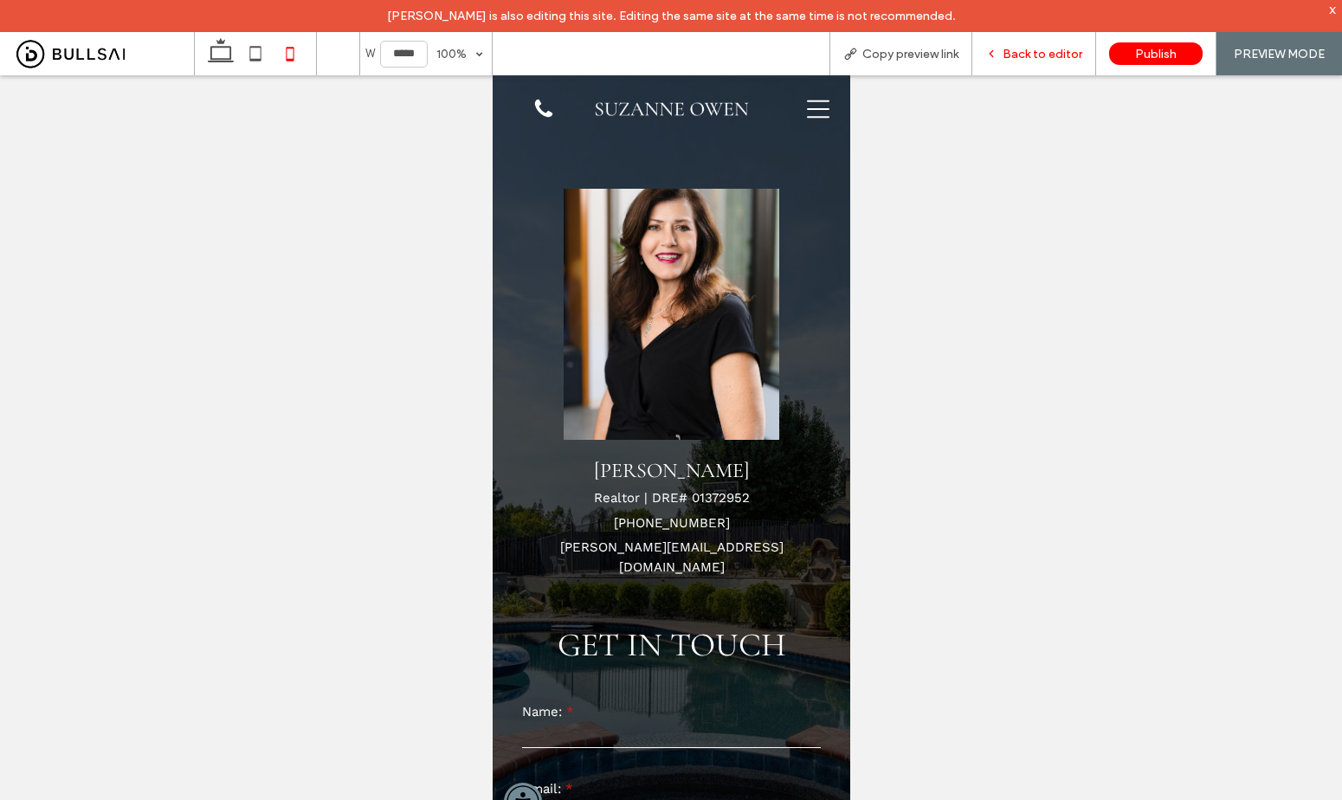
click at [1049, 60] on span "Back to editor" at bounding box center [1043, 54] width 80 height 15
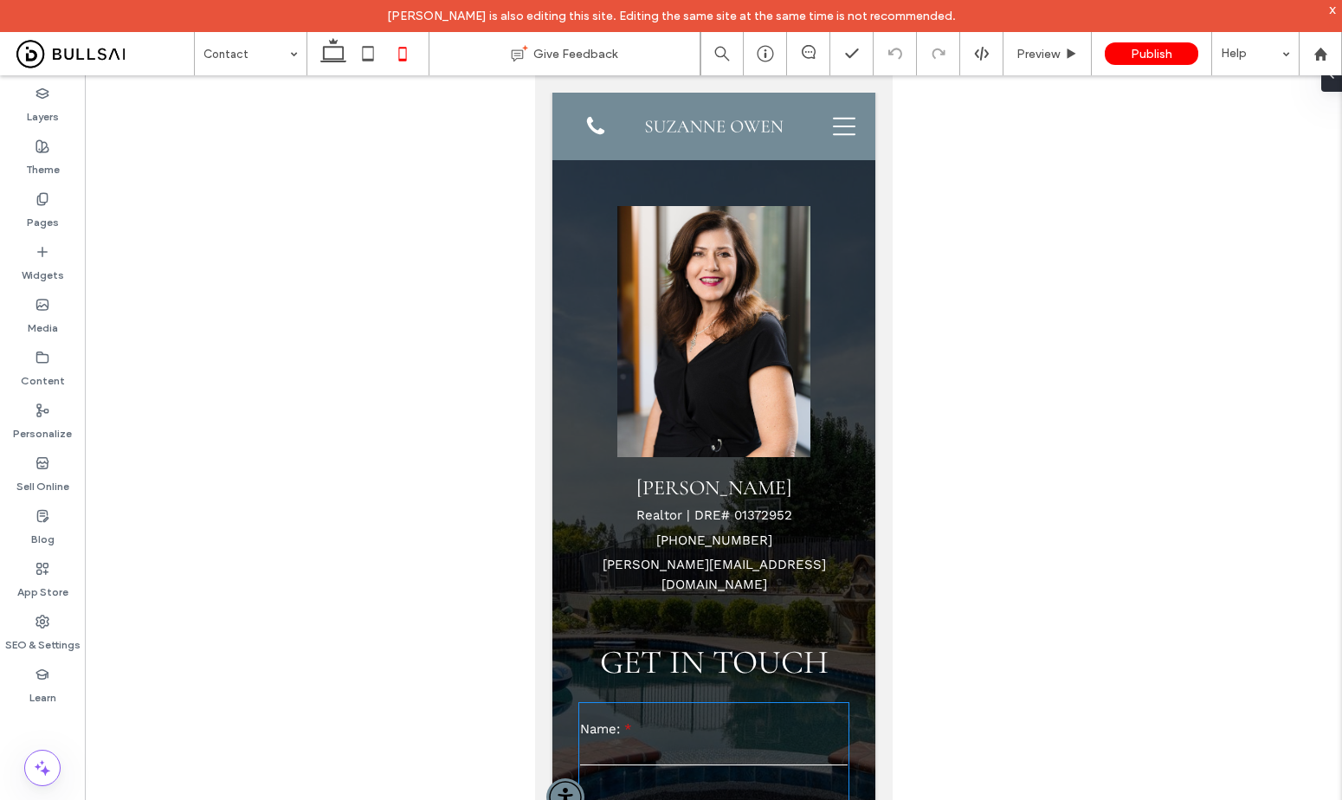
scroll to position [494, 0]
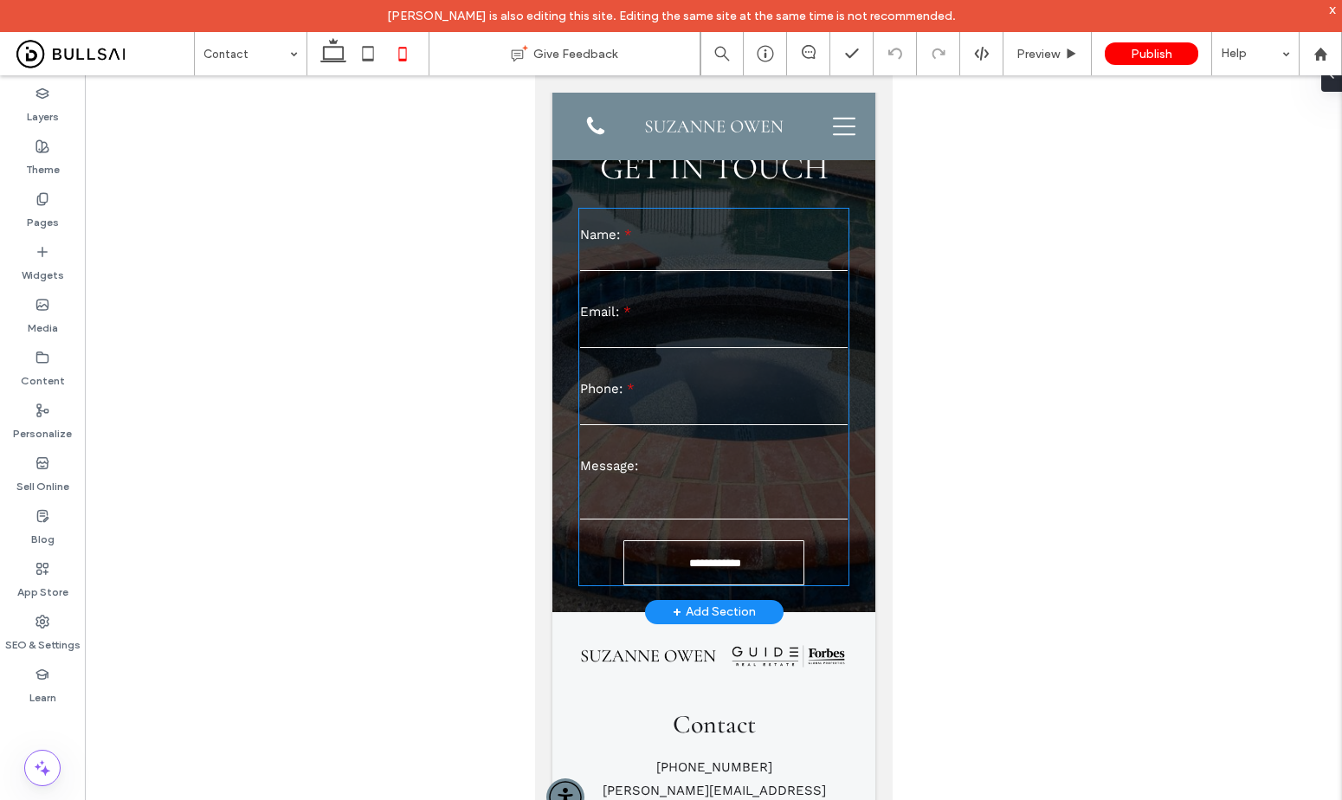
click at [729, 416] on div "Name: Email: Phone: Message:" at bounding box center [712, 366] width 282 height 327
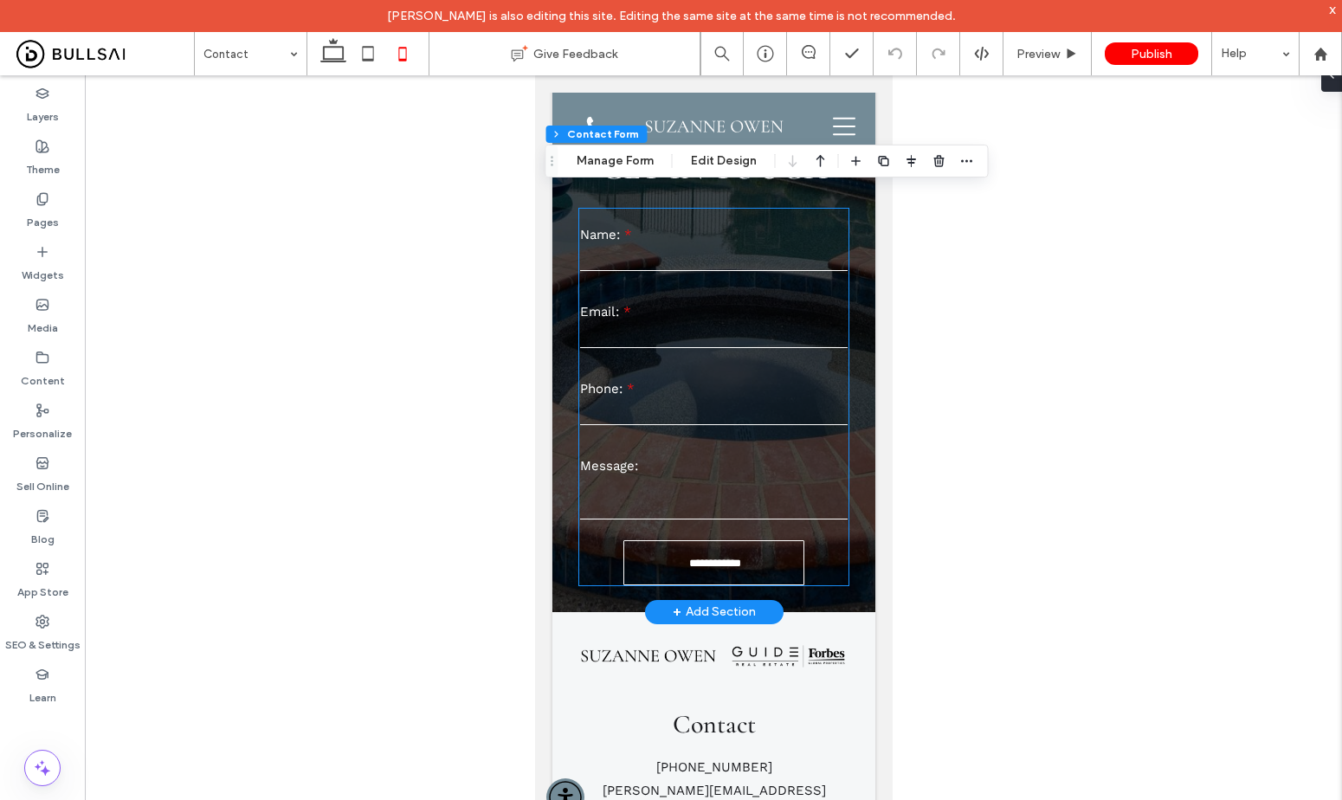
type input "*"
type input "***"
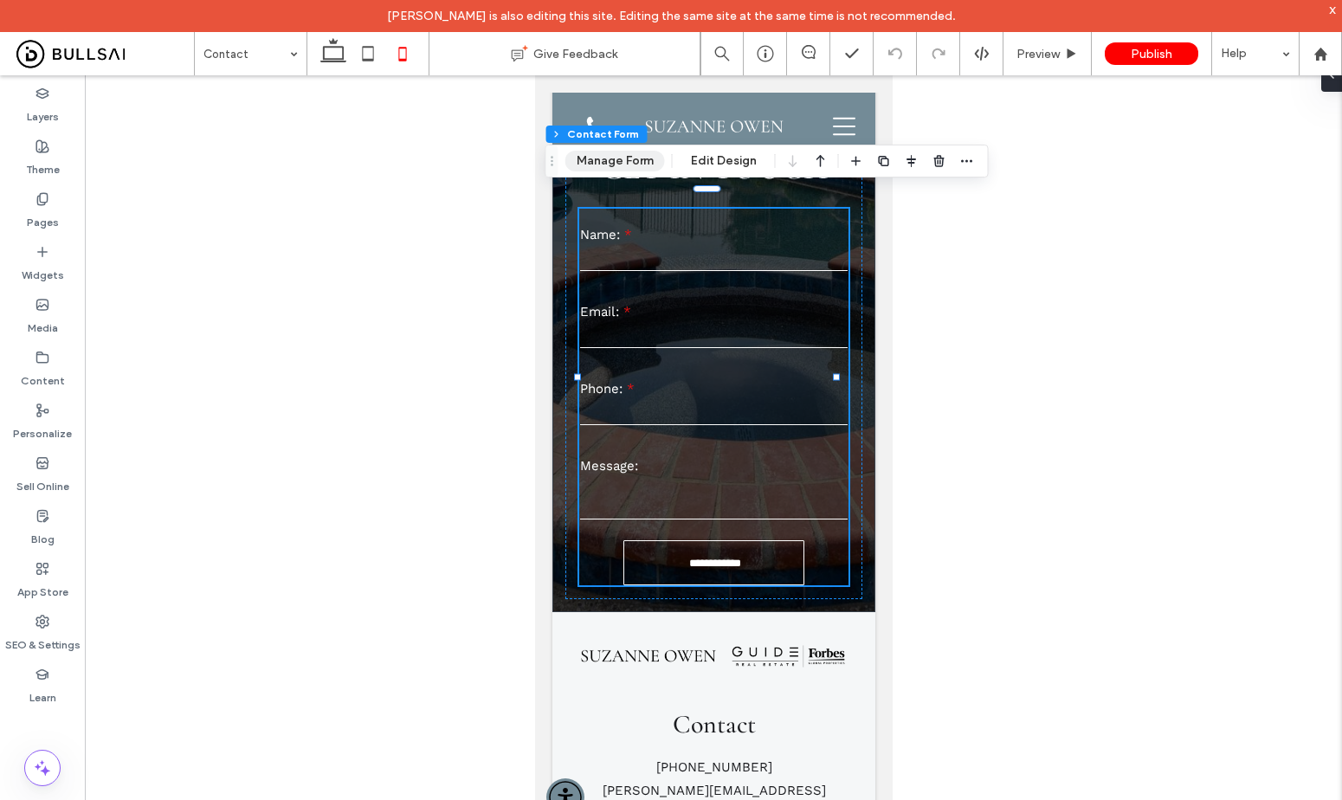
click at [632, 164] on button "Manage Form" at bounding box center [615, 161] width 100 height 21
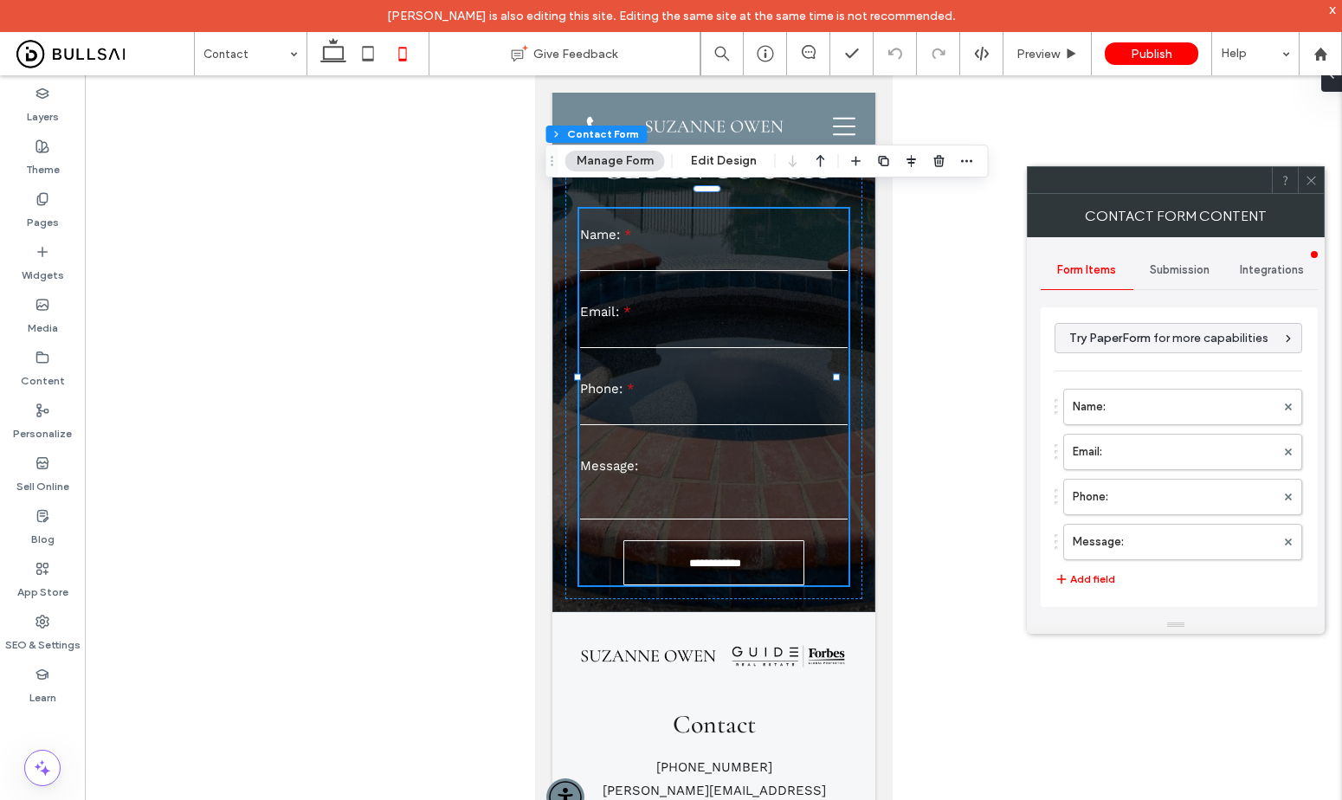
click at [1182, 268] on span "Submission" at bounding box center [1180, 270] width 60 height 14
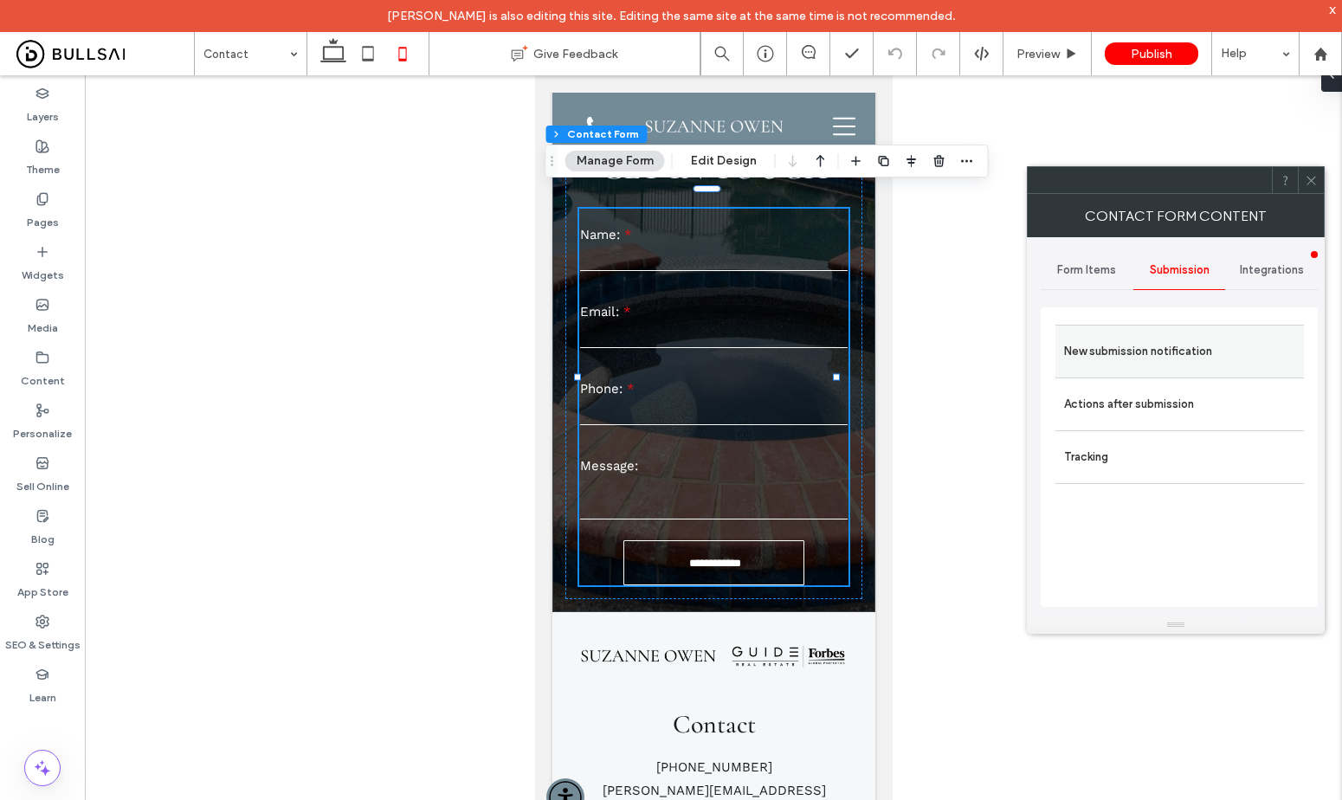
click at [1163, 345] on label "New submission notification" at bounding box center [1179, 351] width 231 height 35
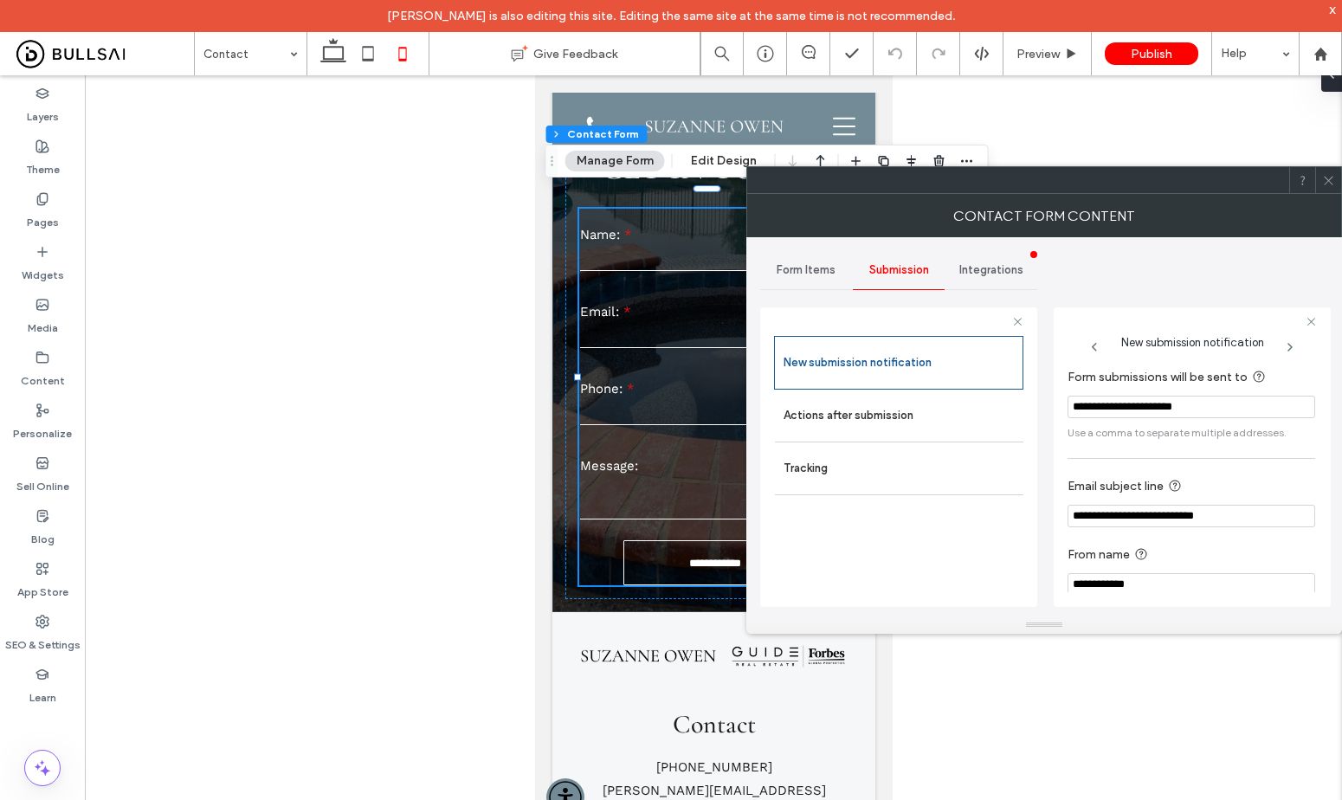
click at [1325, 179] on icon at bounding box center [1328, 180] width 13 height 13
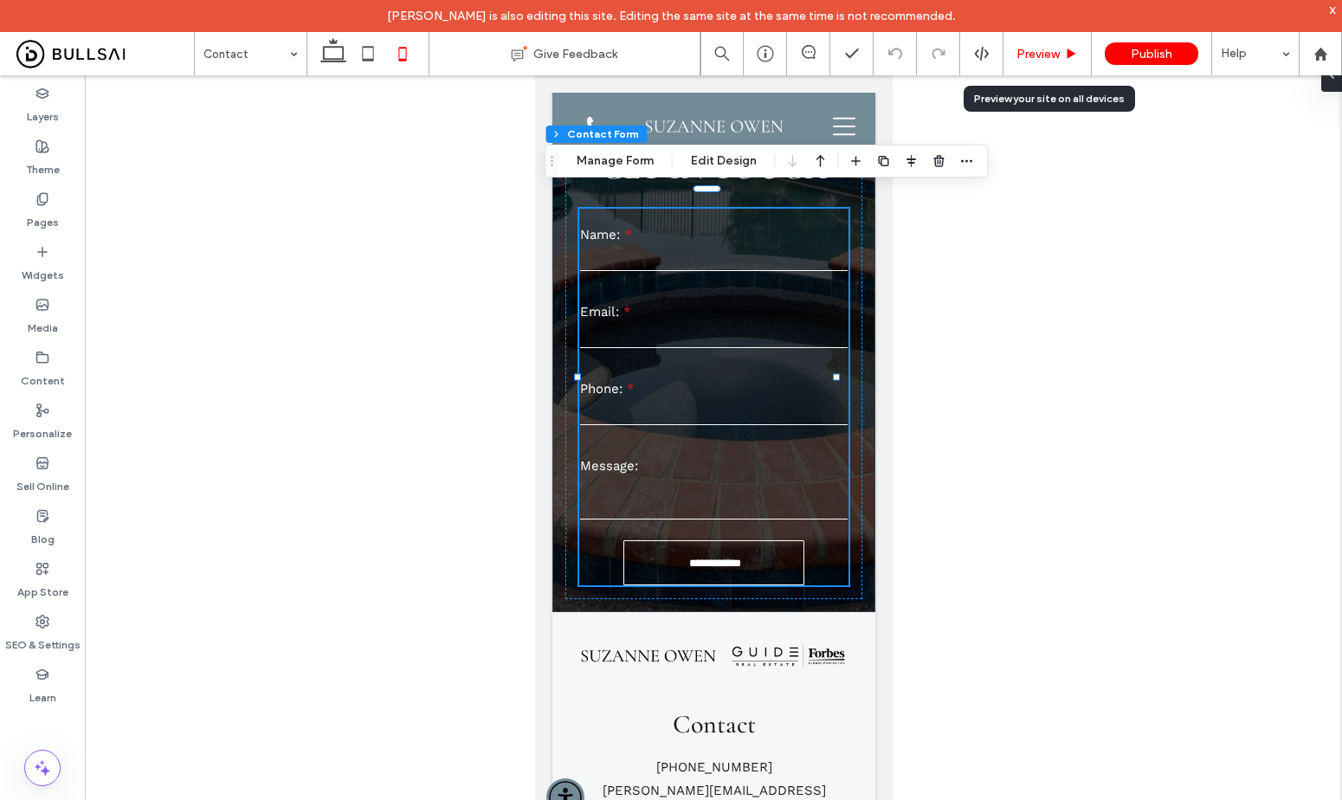
click at [1046, 48] on span "Preview" at bounding box center [1037, 54] width 43 height 15
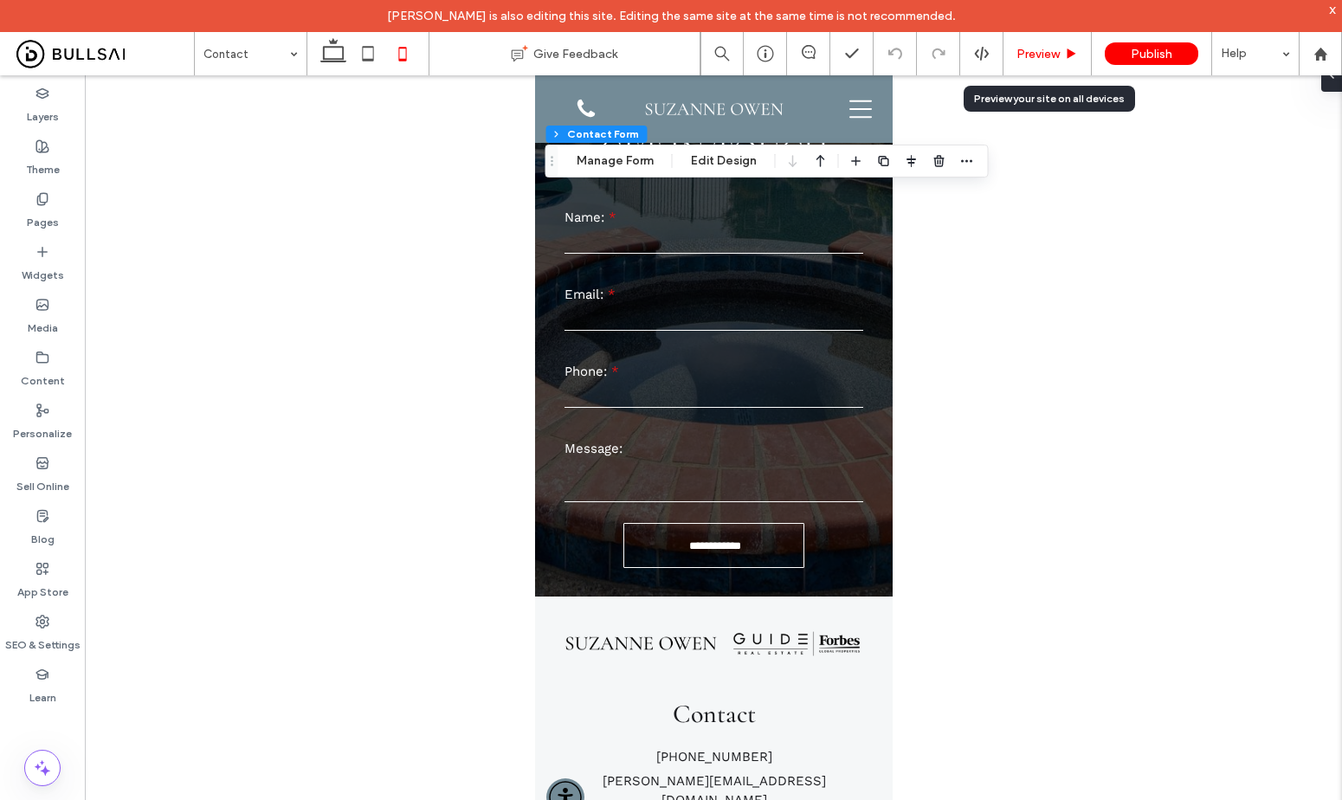
scroll to position [477, 0]
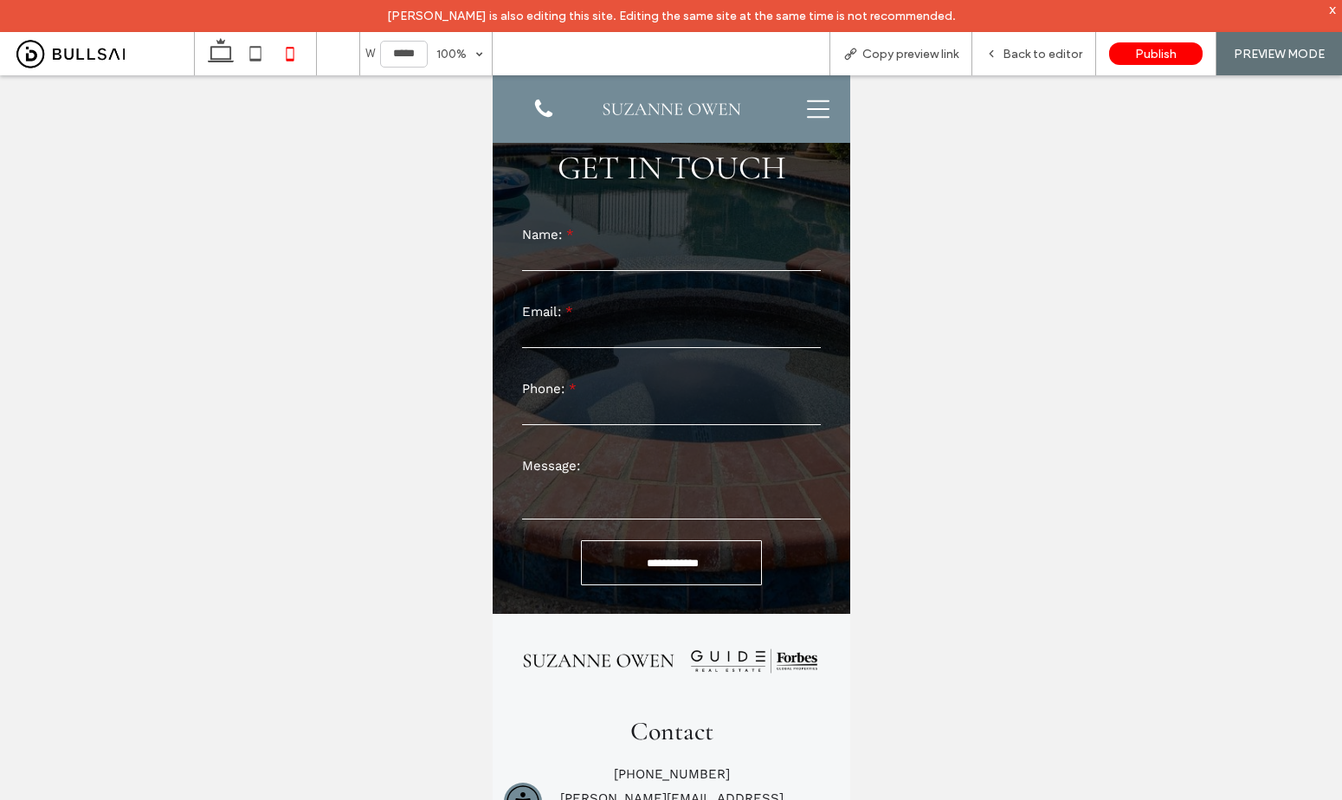
click at [616, 112] on img at bounding box center [670, 109] width 141 height 36
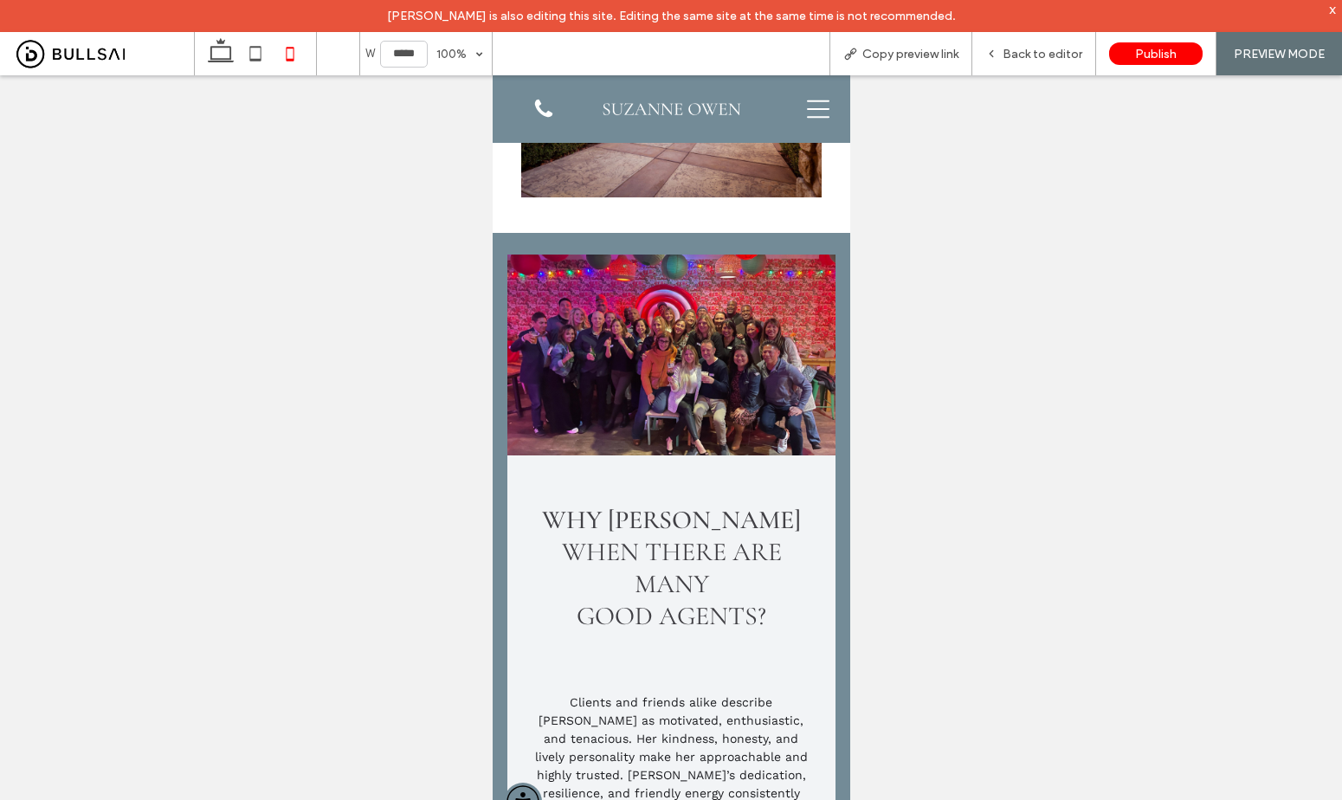
scroll to position [4670, 0]
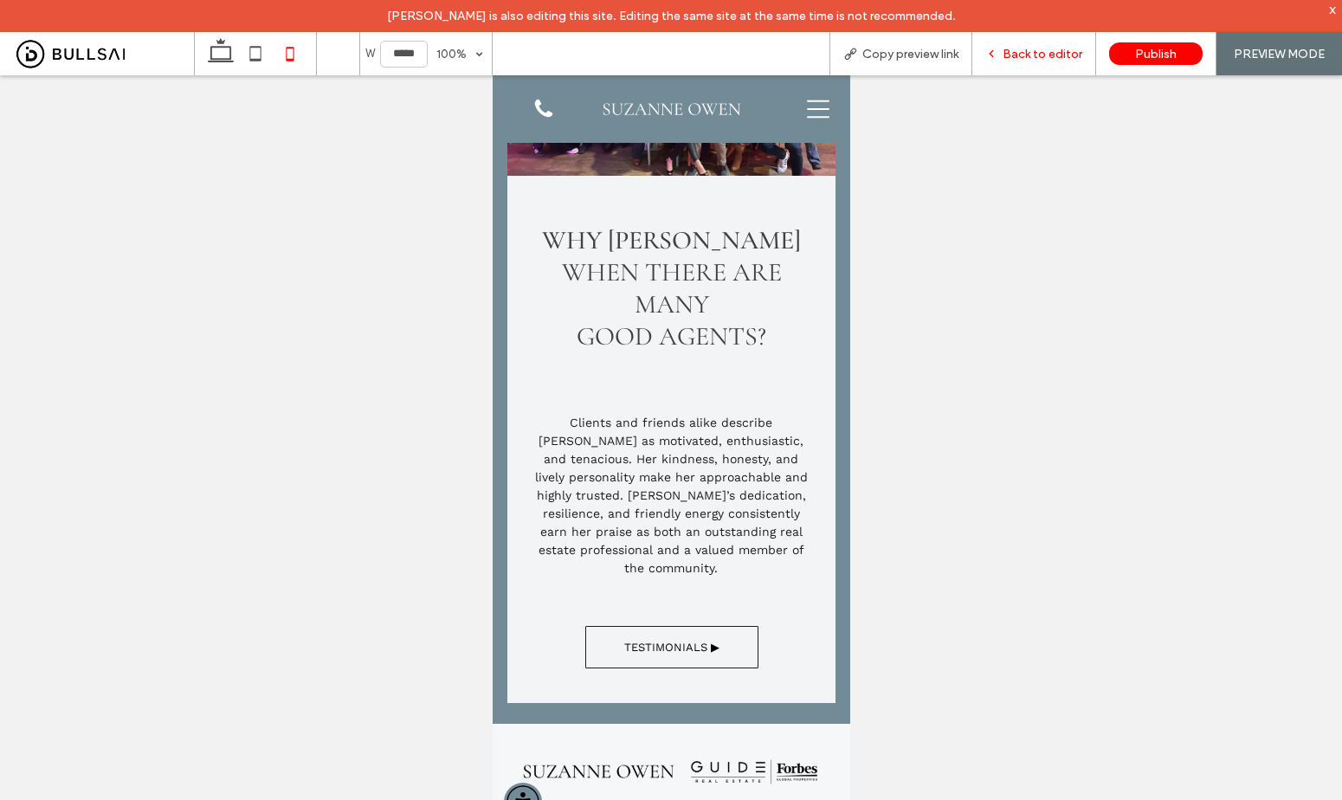
click at [1029, 48] on span "Back to editor" at bounding box center [1043, 54] width 80 height 15
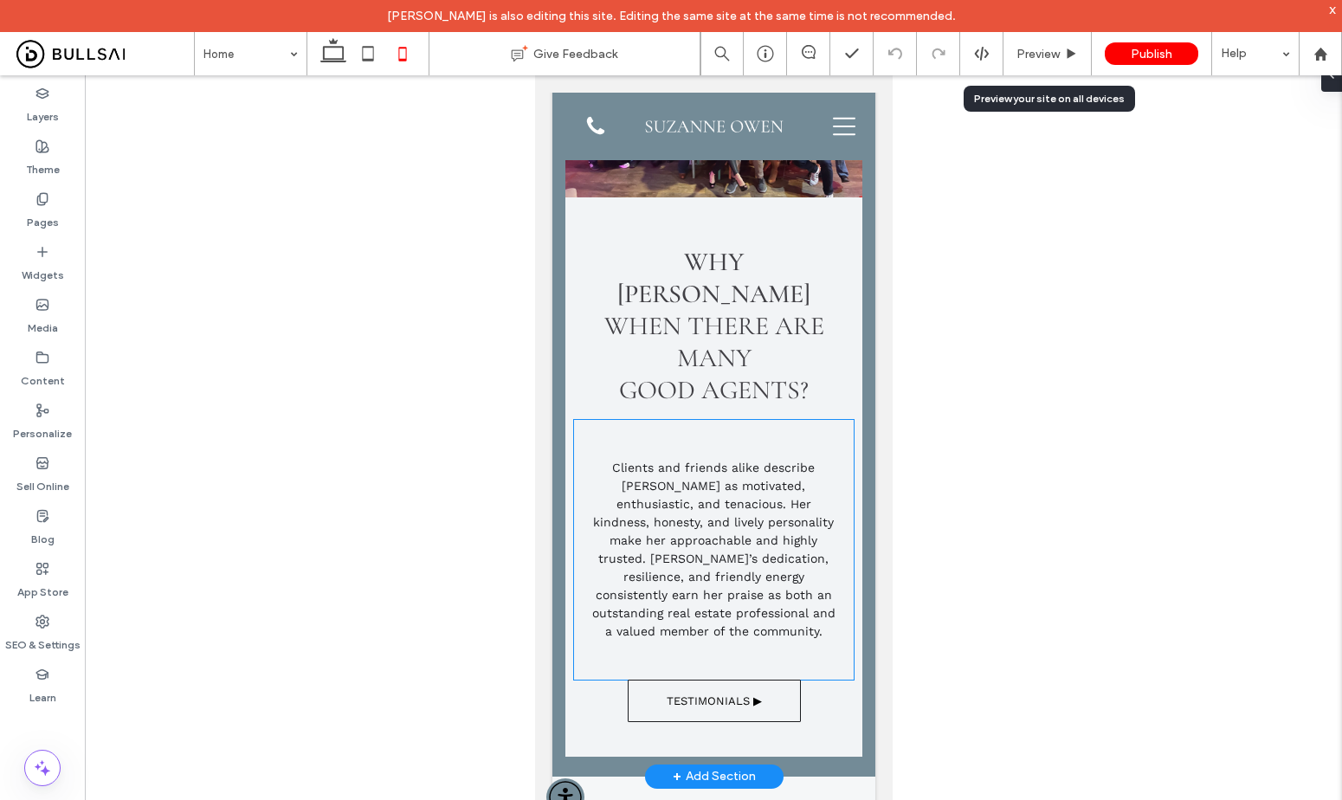
click at [734, 479] on span "Clients and friends alike describe Suzanne as motivated, enthusiastic, and tena…" at bounding box center [712, 549] width 243 height 177
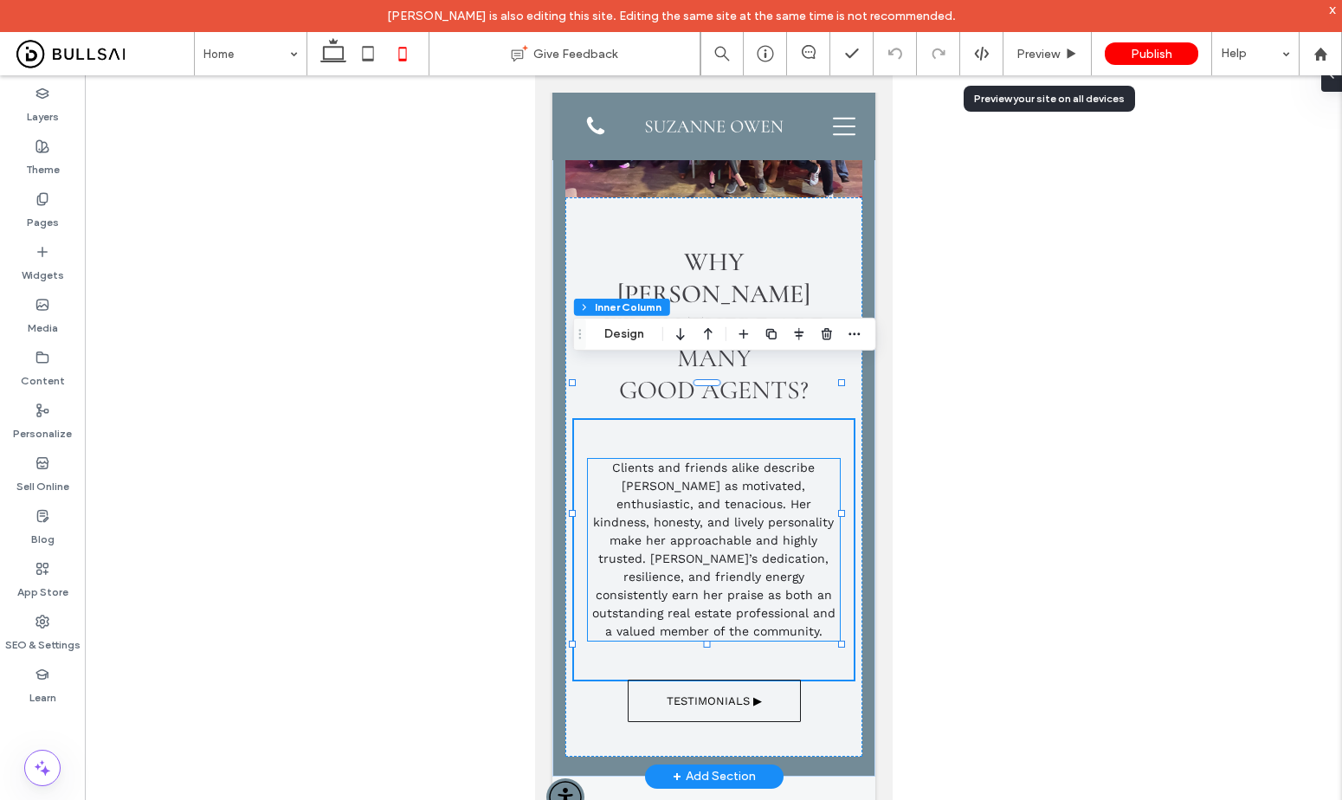
click at [706, 461] on span "Clients and friends alike describe Suzanne as motivated, enthusiastic, and tena…" at bounding box center [712, 549] width 243 height 177
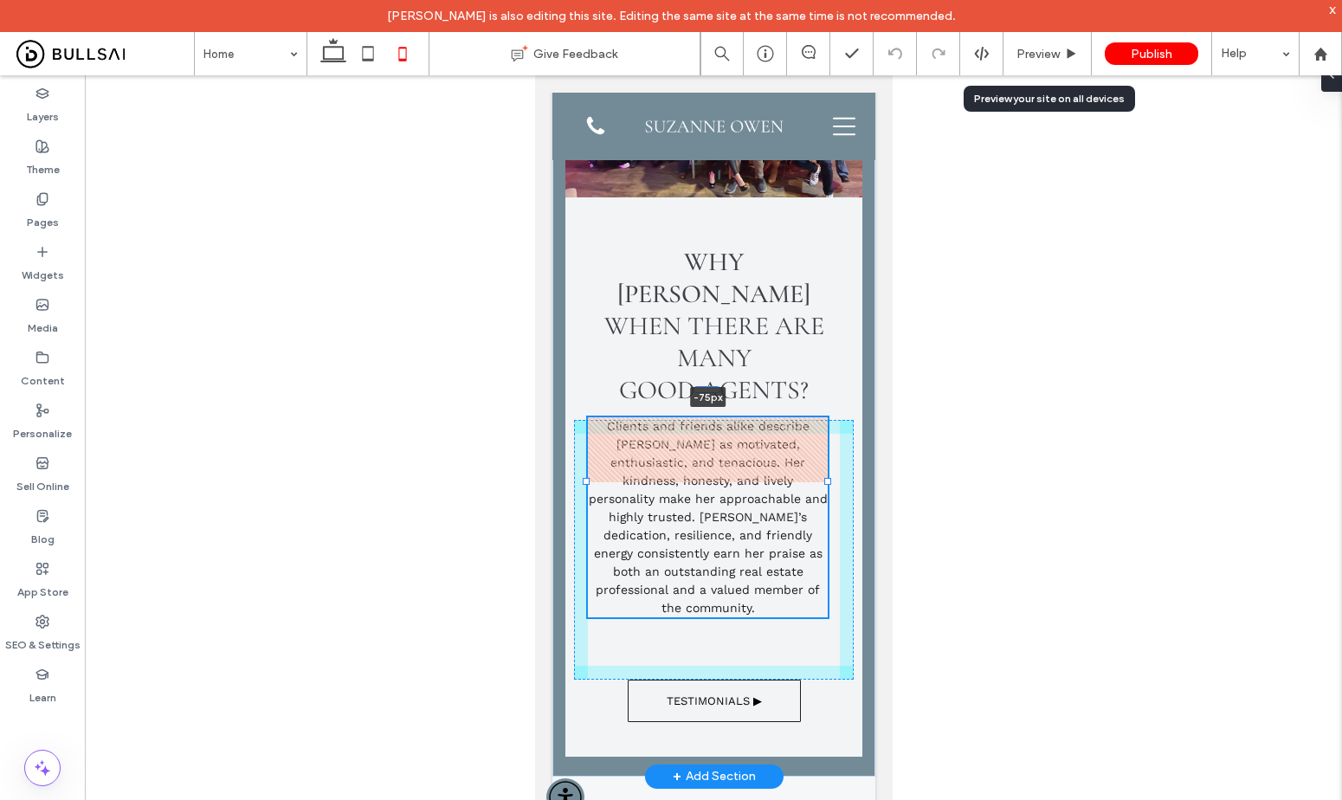
drag, startPoint x: 710, startPoint y: 399, endPoint x: 707, endPoint y: 337, distance: 62.4
click at [707, 337] on div "WHY SUZANNE when there are many good agents? Clients and friends alike describe…" at bounding box center [713, 376] width 323 height 799
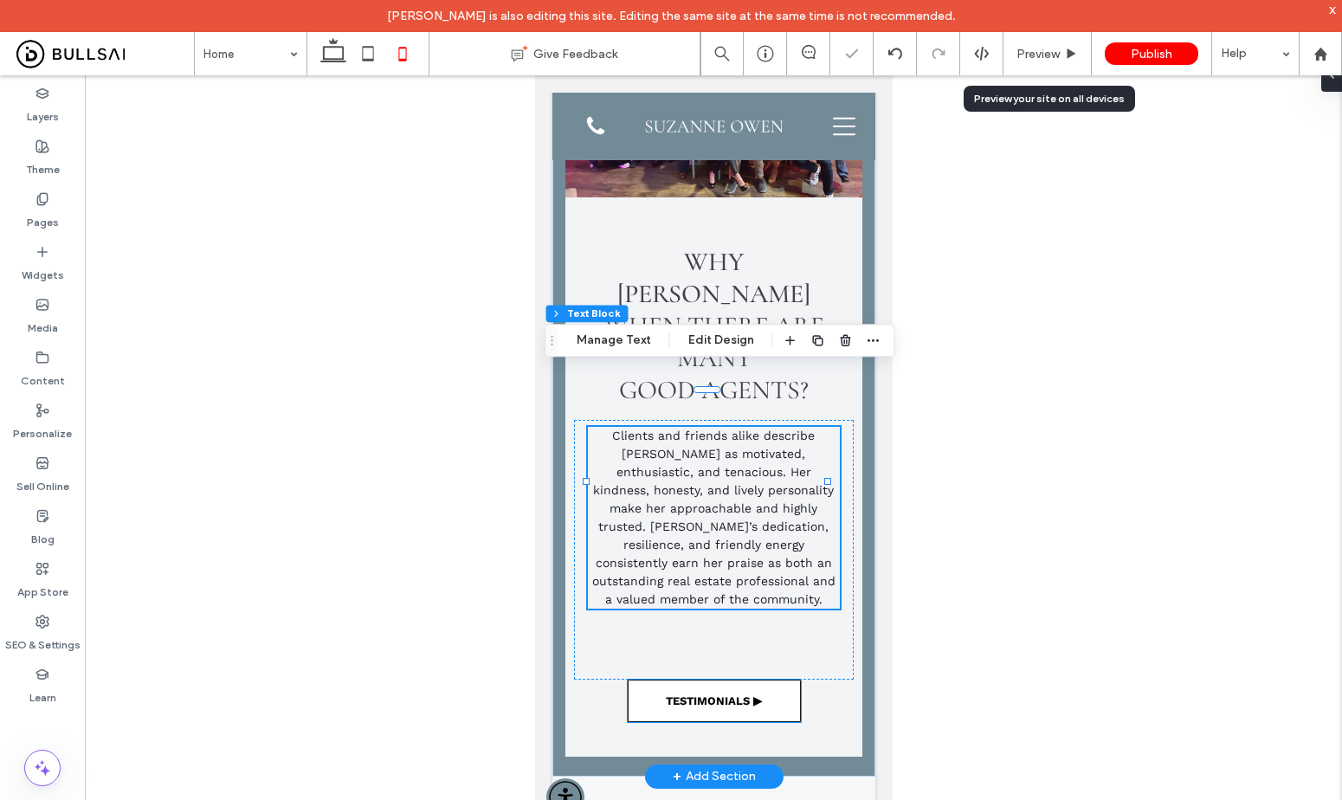
click at [691, 680] on link "TESTIMONIALS ▶" at bounding box center [713, 701] width 173 height 42
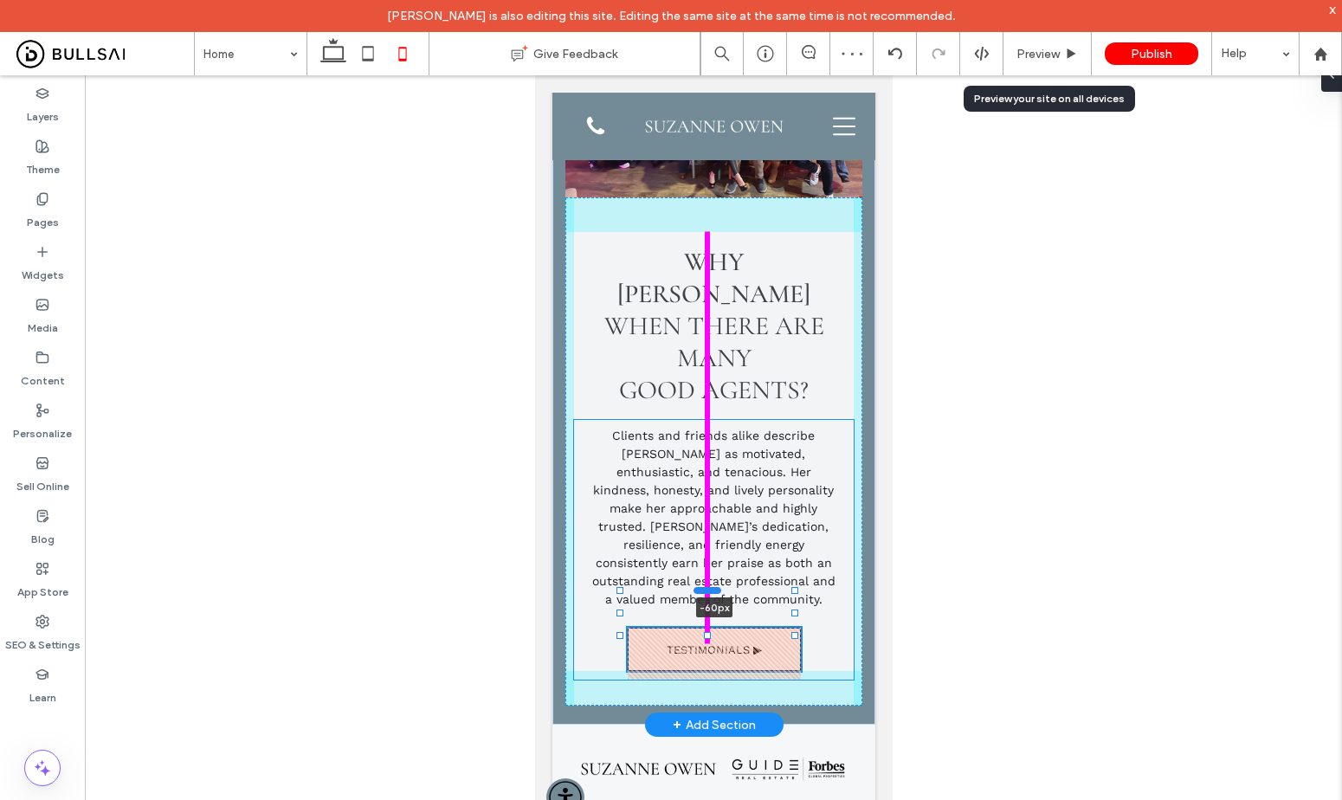
drag, startPoint x: 703, startPoint y: 622, endPoint x: 705, endPoint y: 570, distance: 52.0
click at [705, 587] on div at bounding box center [707, 590] width 28 height 7
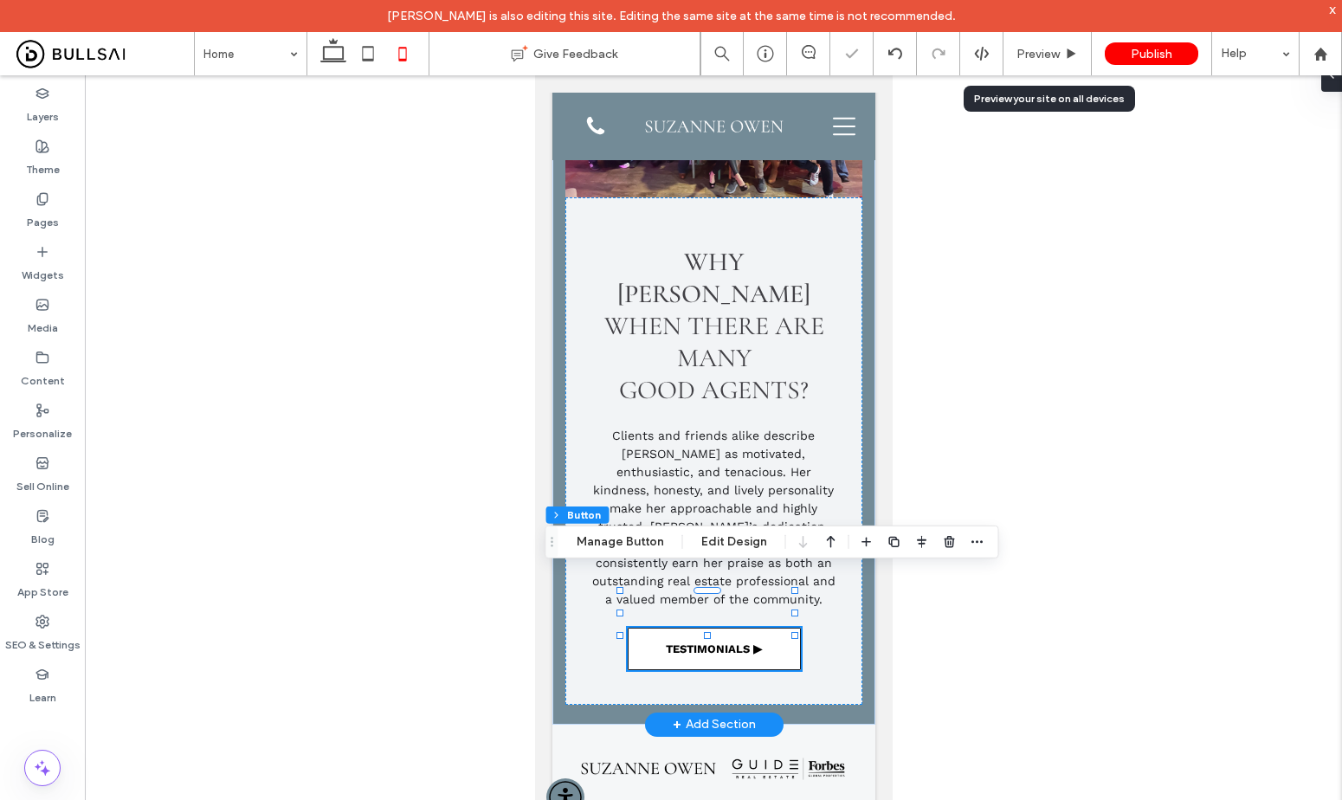
scroll to position [4833, 0]
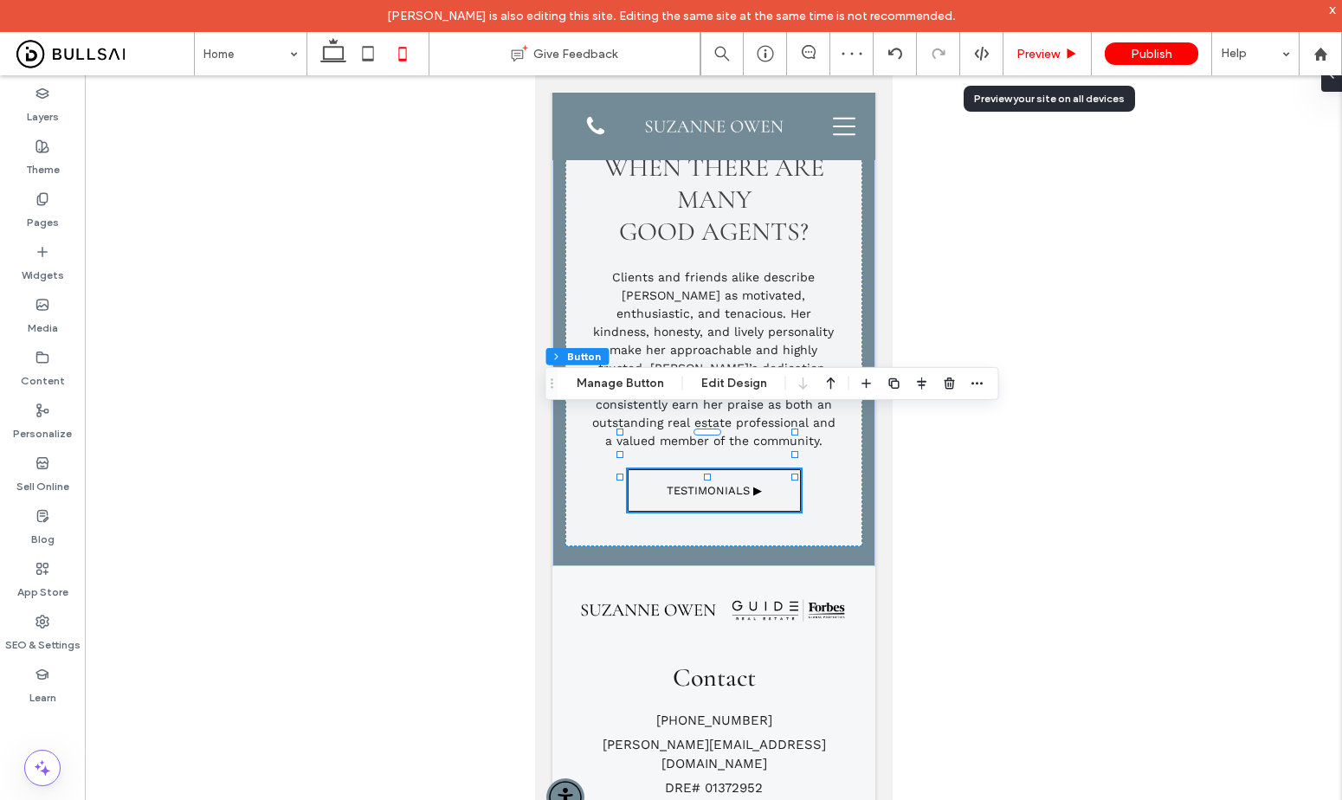
click at [1061, 55] on div "Preview" at bounding box center [1047, 54] width 87 height 15
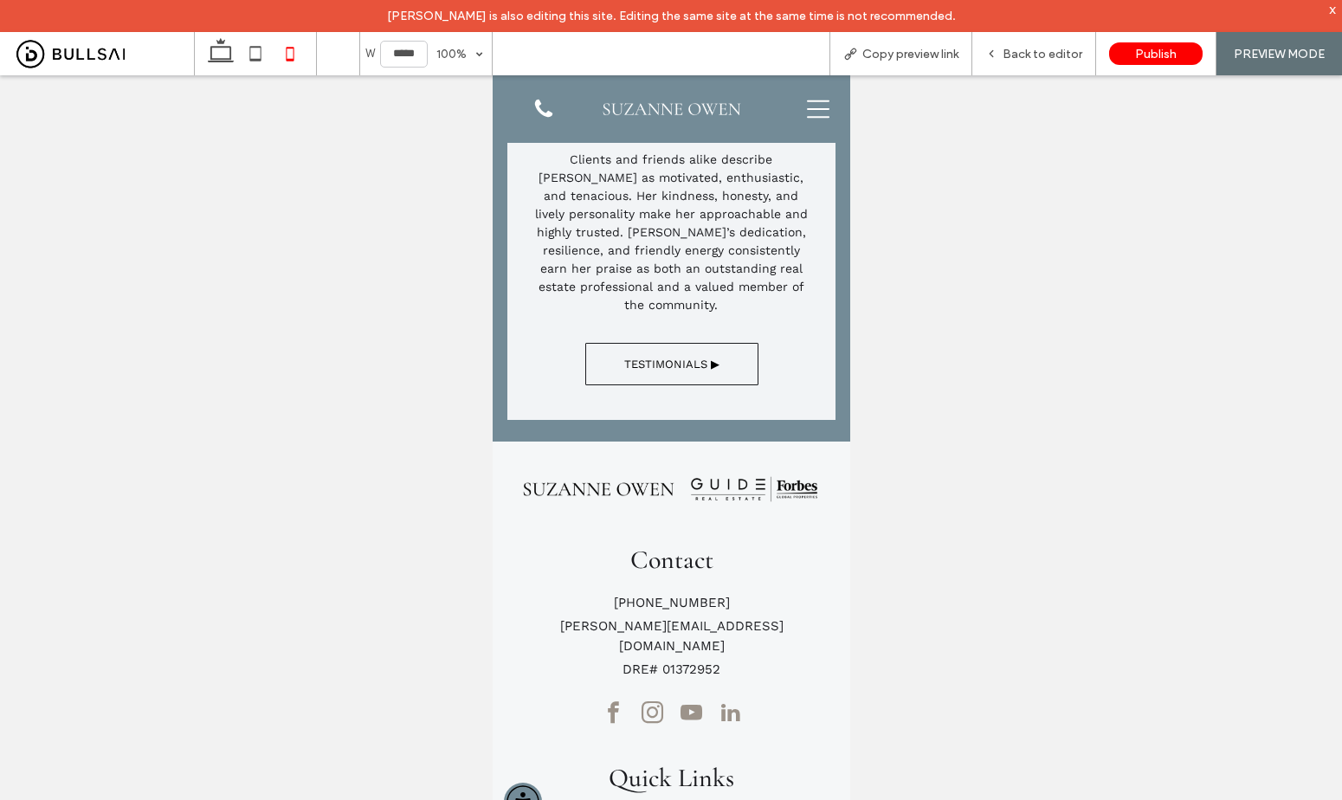
scroll to position [4761, 0]
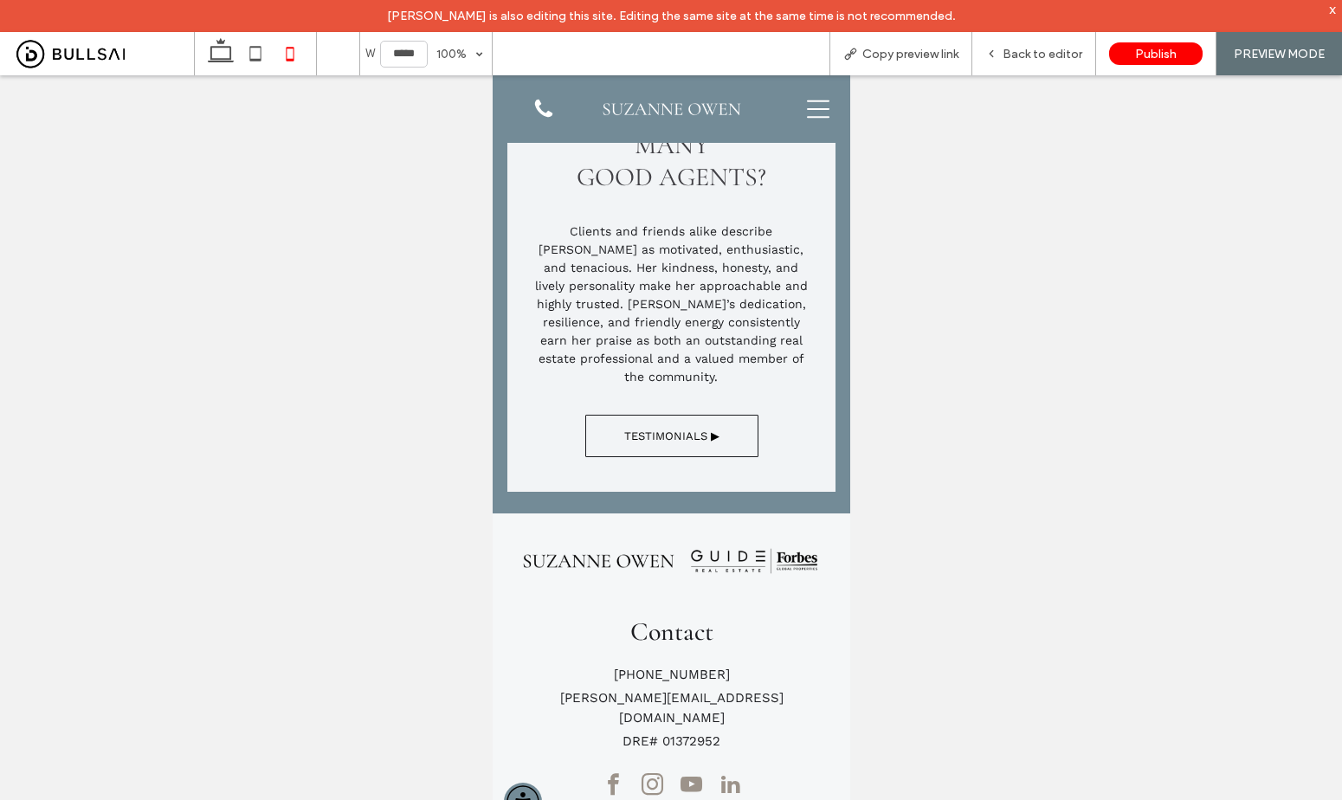
click at [806, 108] on icon at bounding box center [817, 109] width 23 height 23
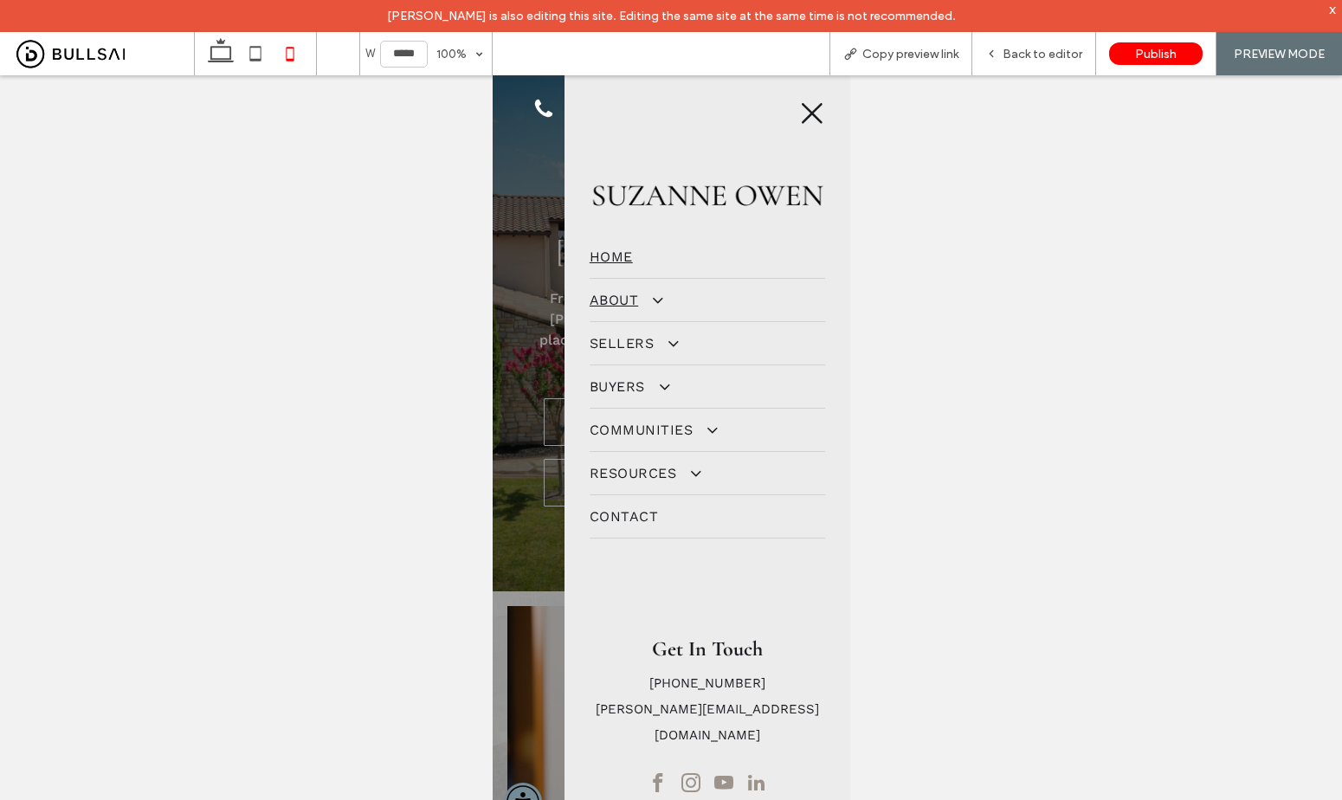
click at [591, 306] on span "About" at bounding box center [624, 300] width 71 height 16
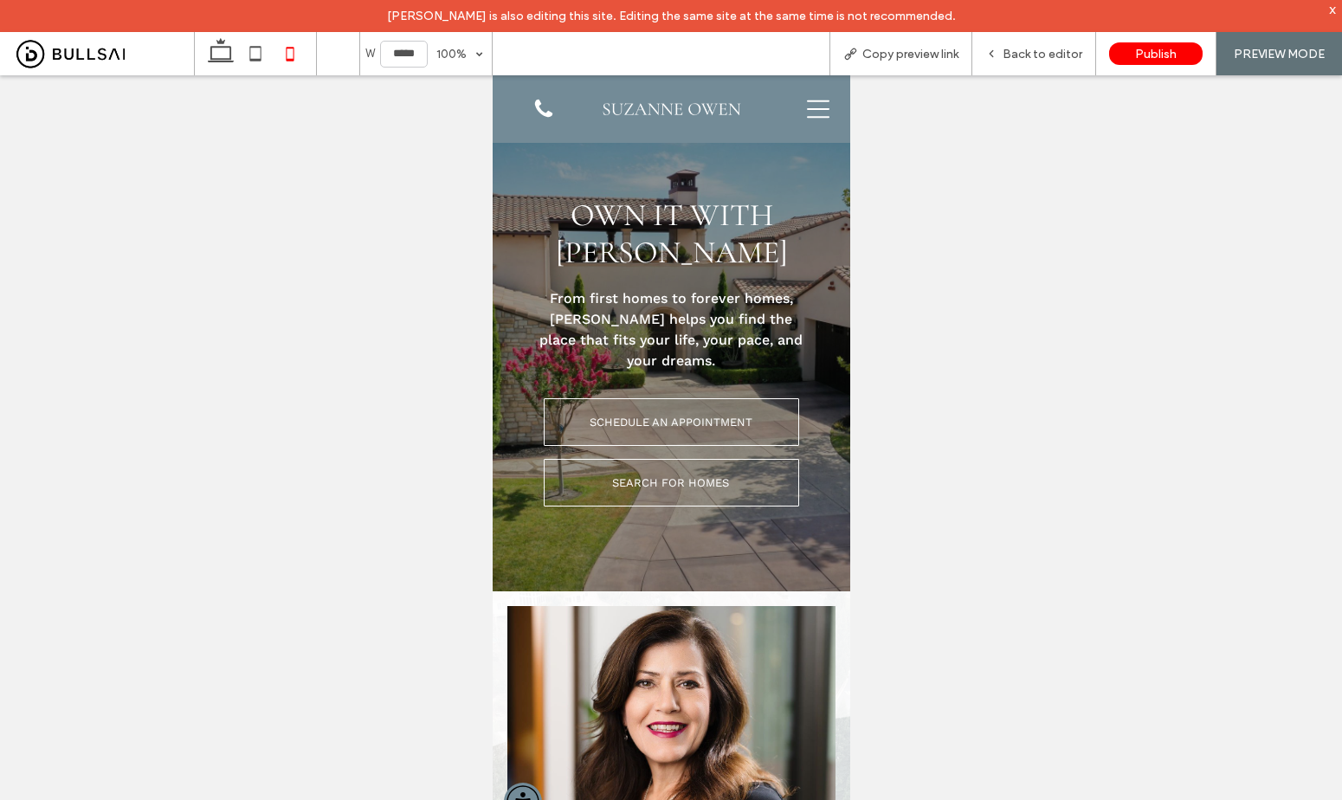
scroll to position [4761, 0]
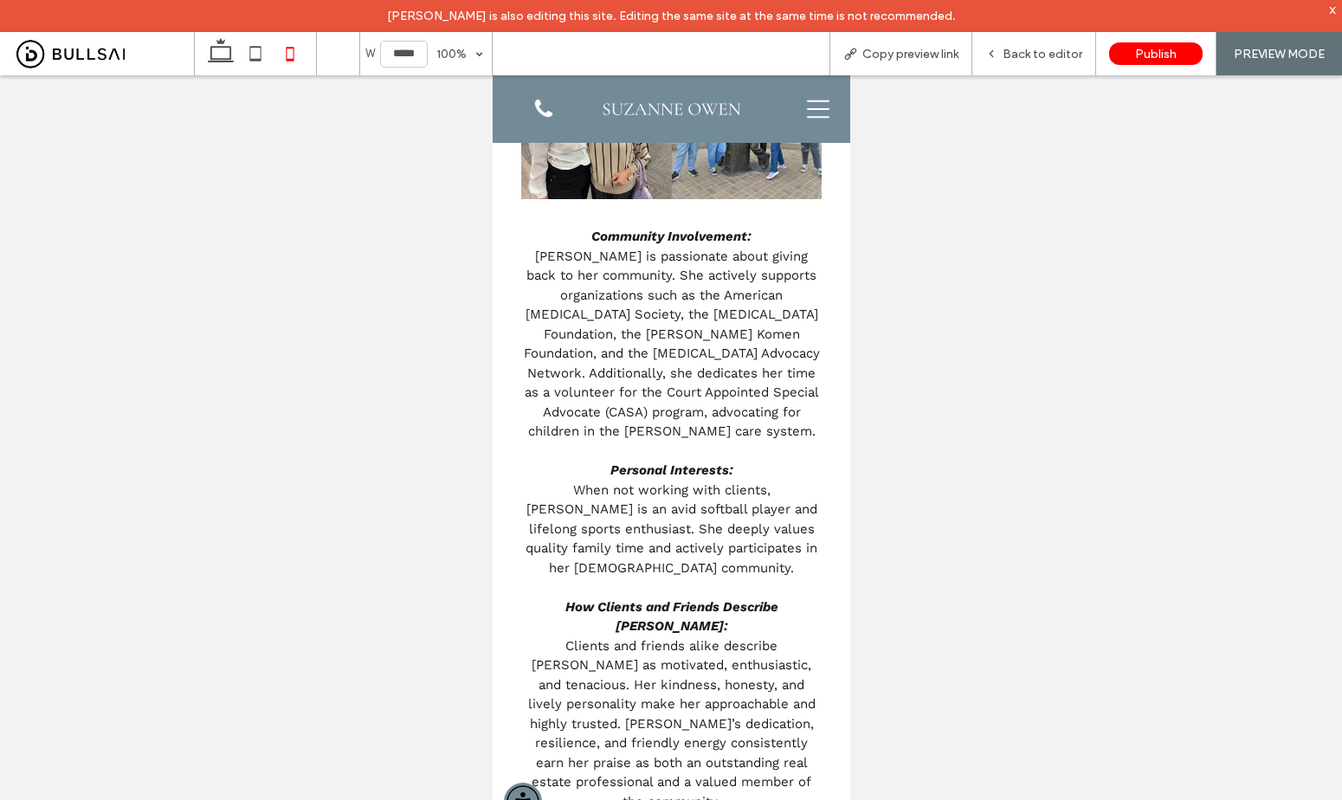
scroll to position [2621, 0]
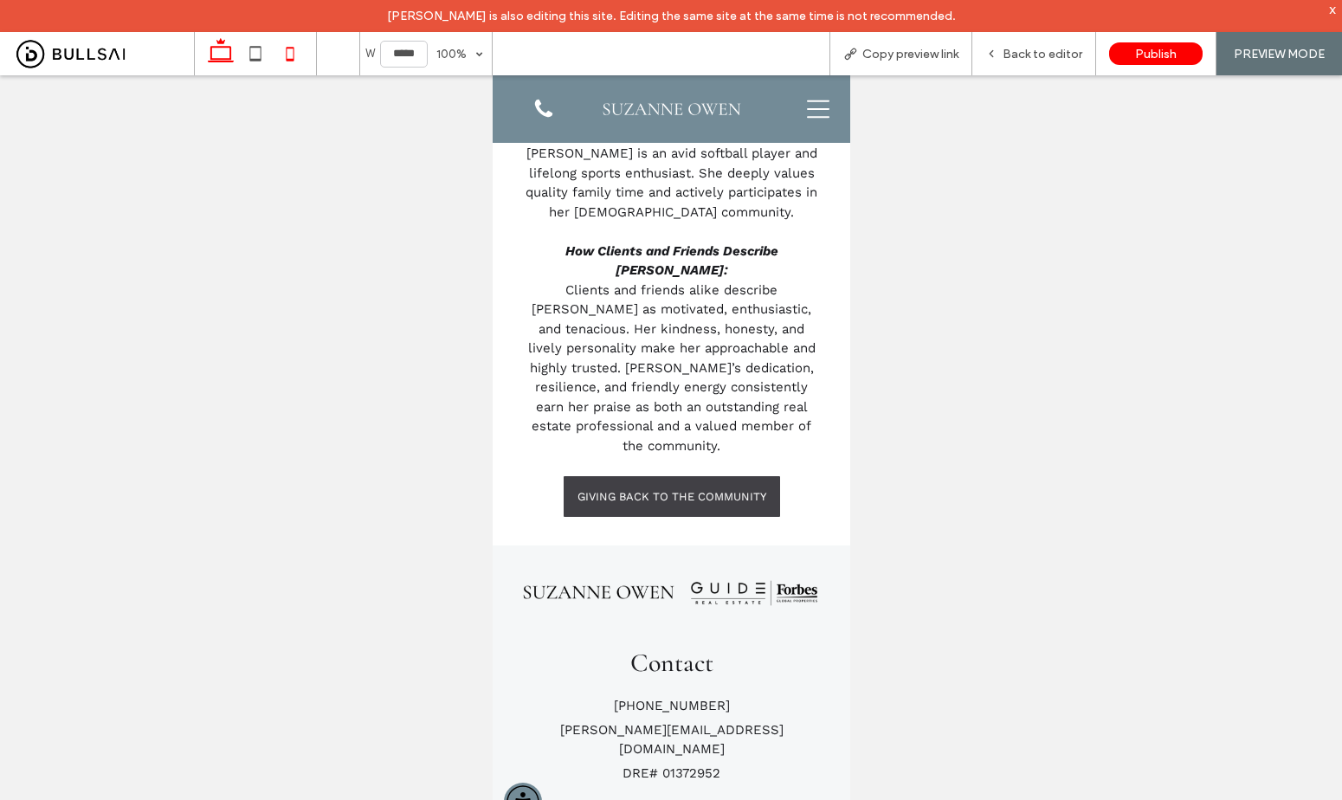
click at [234, 68] on icon at bounding box center [220, 53] width 35 height 35
type input "******"
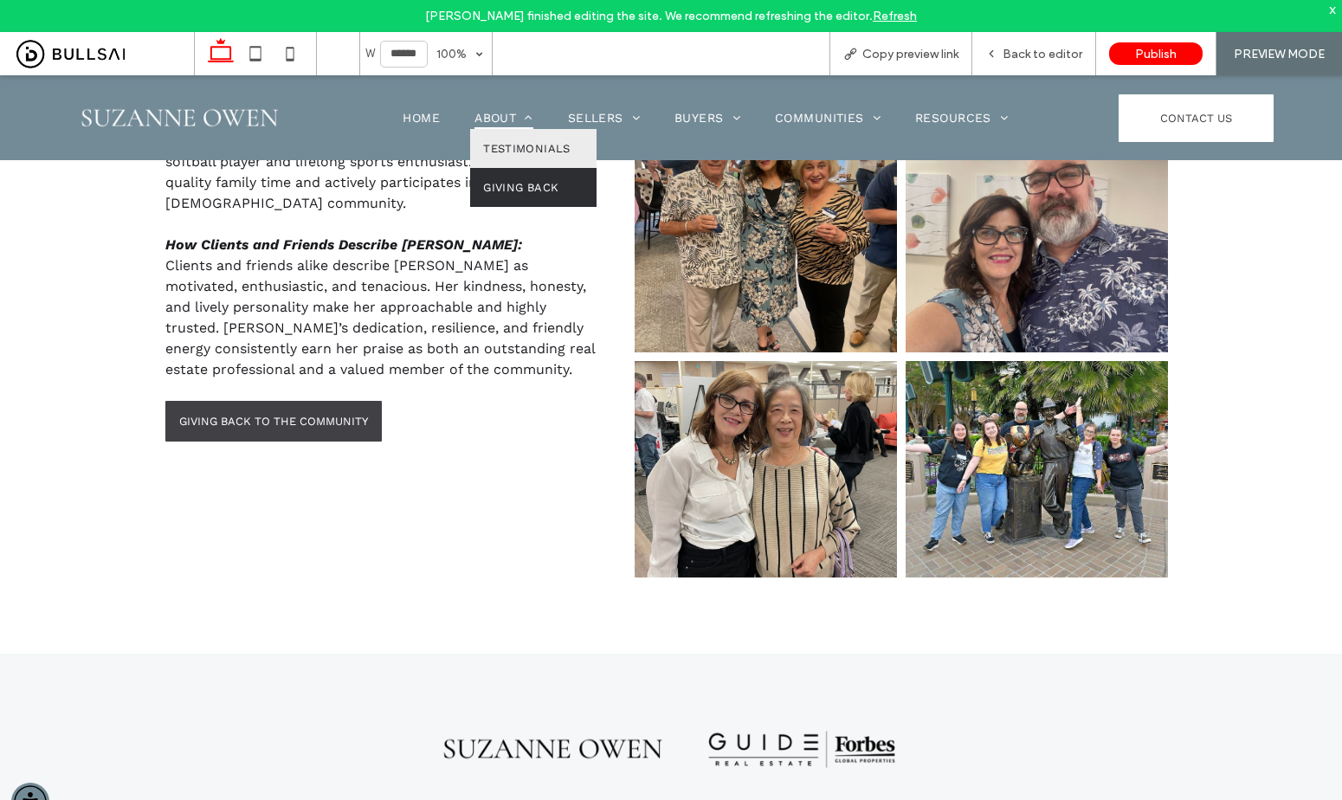
click at [512, 184] on span "Giving Back" at bounding box center [520, 187] width 75 height 13
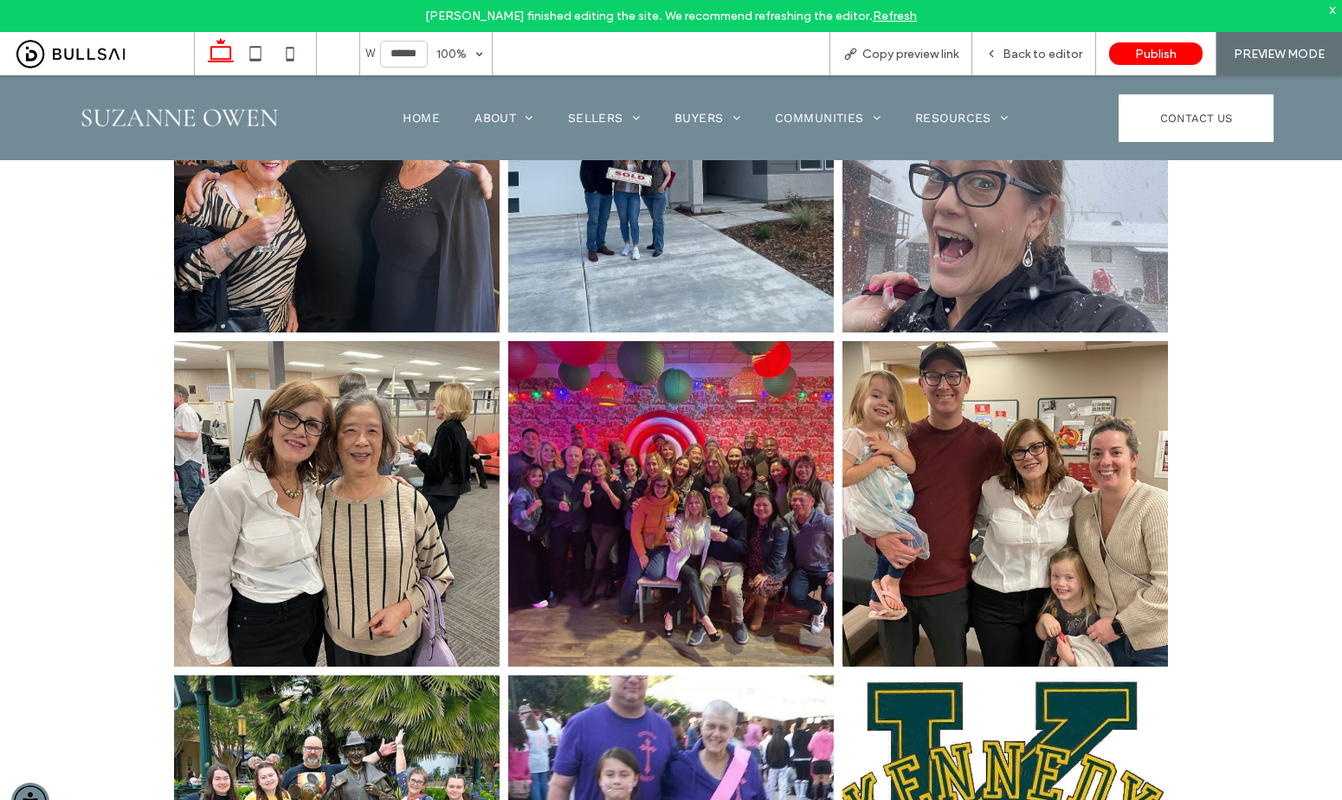
scroll to position [3767, 0]
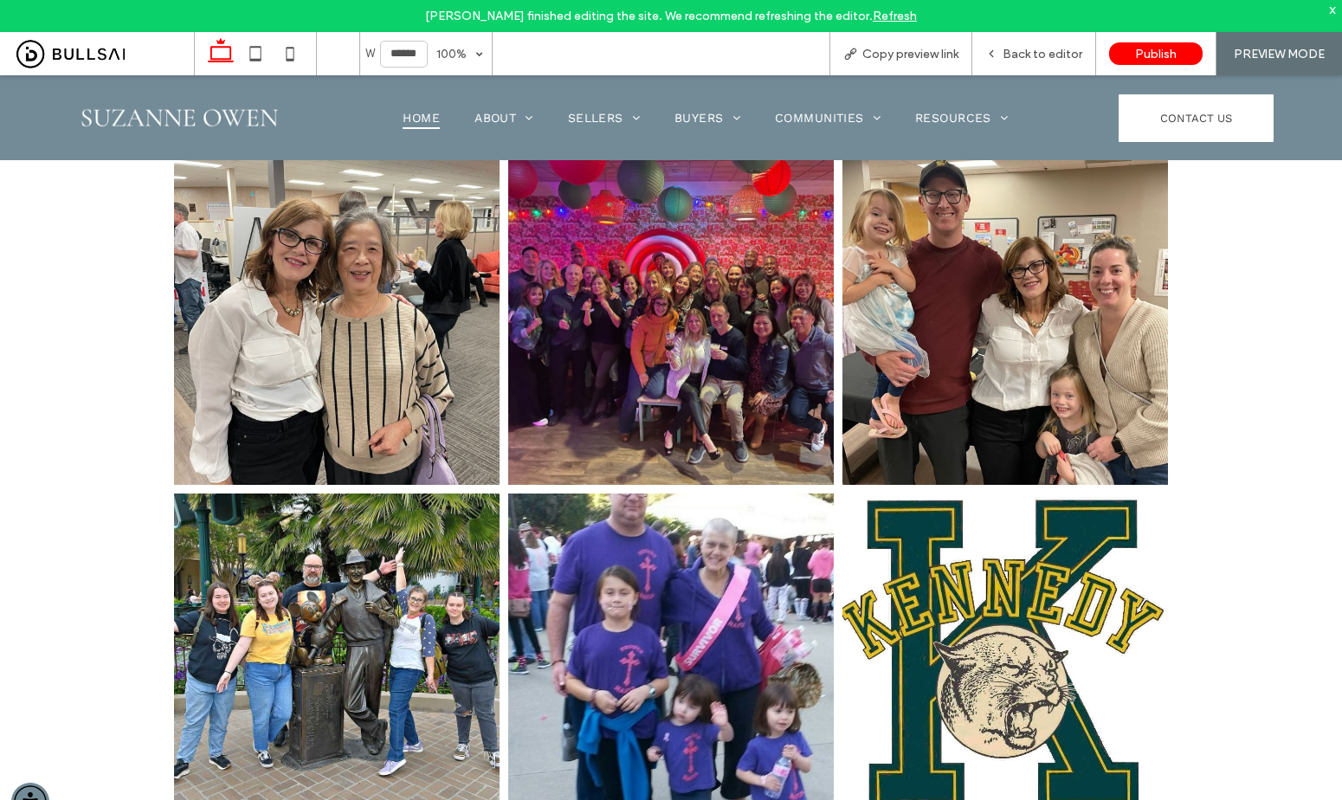
drag, startPoint x: 415, startPoint y: 113, endPoint x: 443, endPoint y: 179, distance: 71.7
click at [415, 113] on span "Home" at bounding box center [421, 117] width 37 height 23
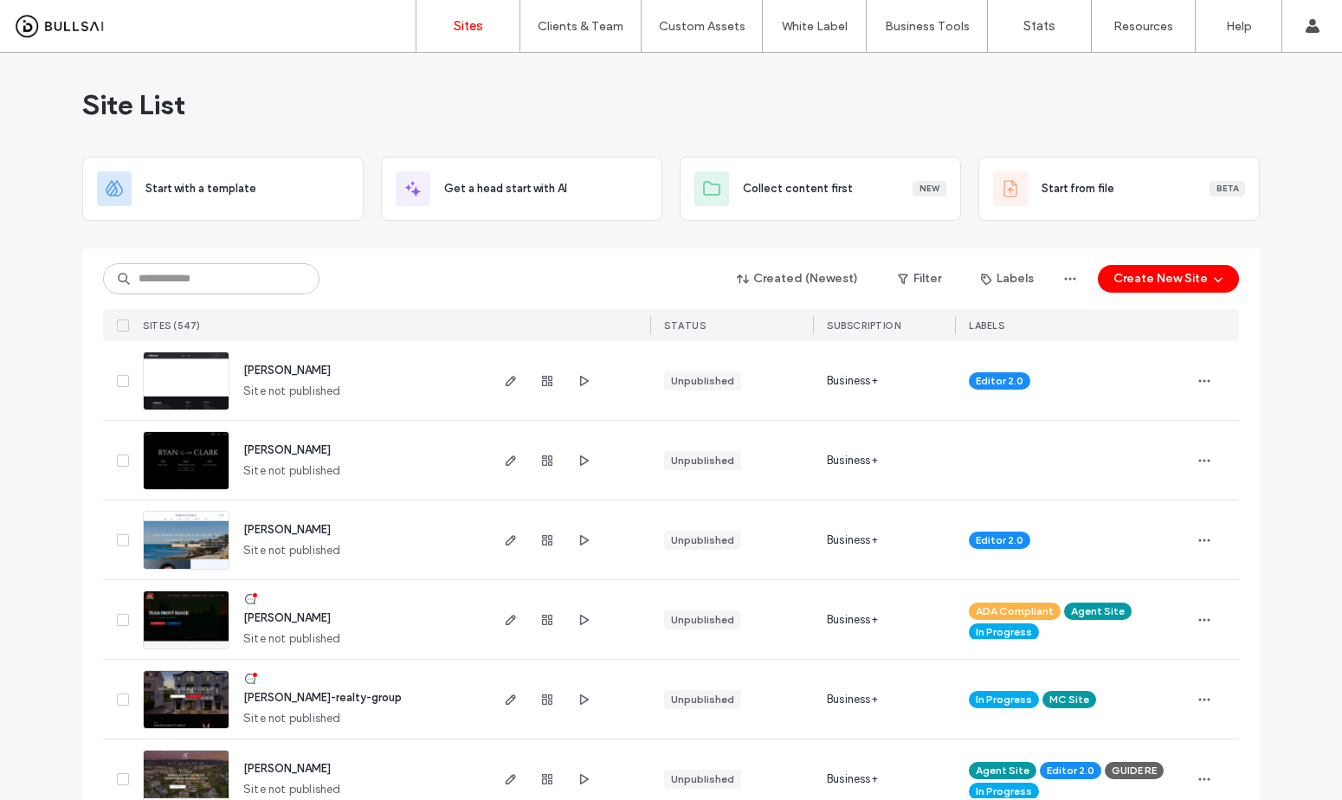
scroll to position [532, 0]
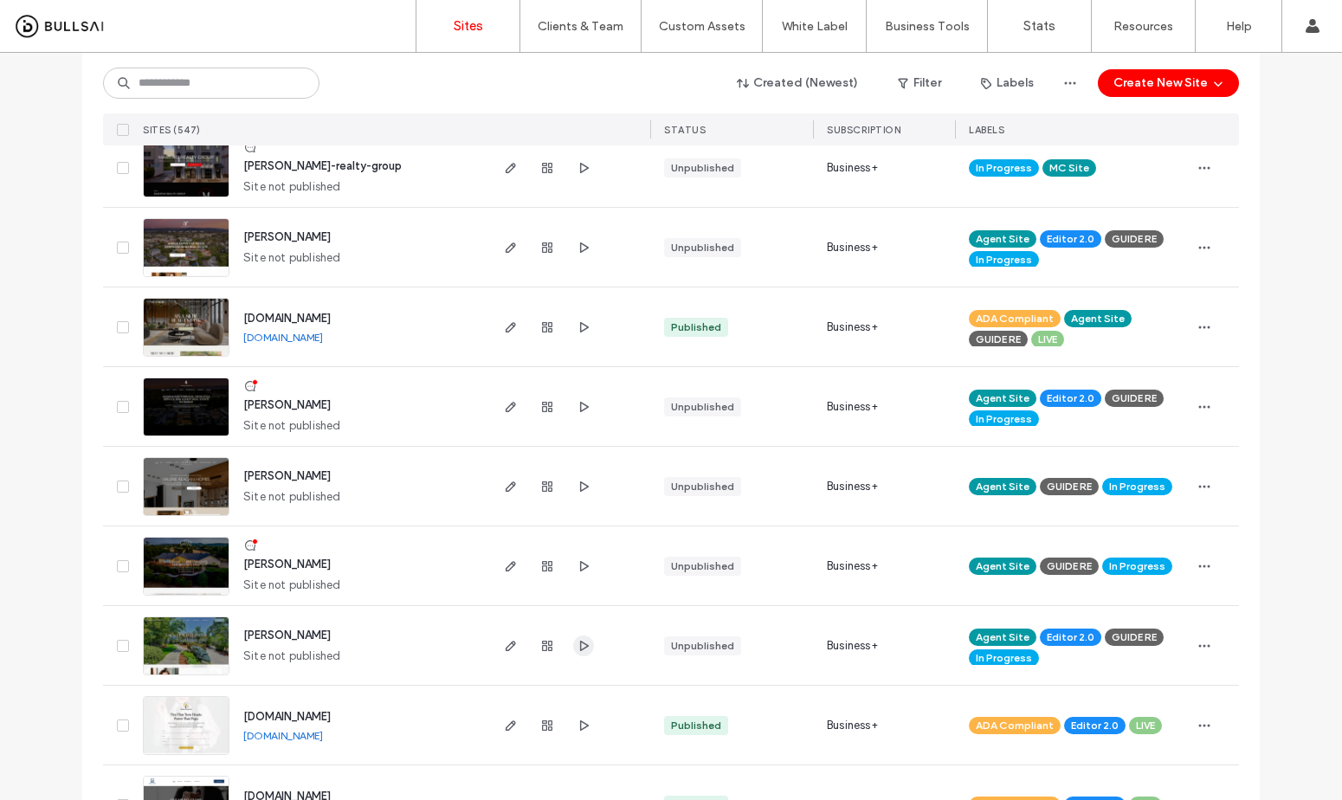
click at [577, 649] on icon "button" at bounding box center [584, 646] width 14 height 14
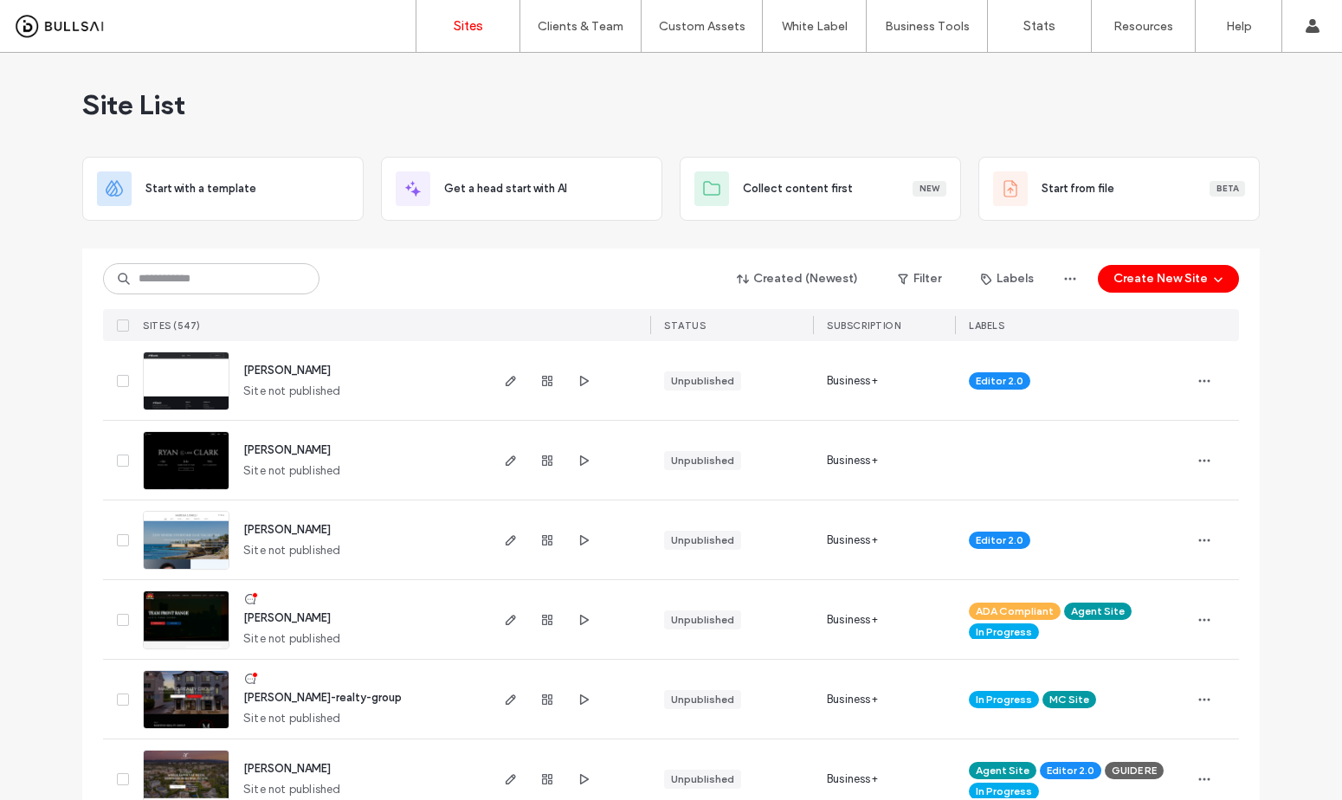
click at [402, 289] on div "Created (Newest) Filter Labels Create New Site" at bounding box center [671, 278] width 1136 height 33
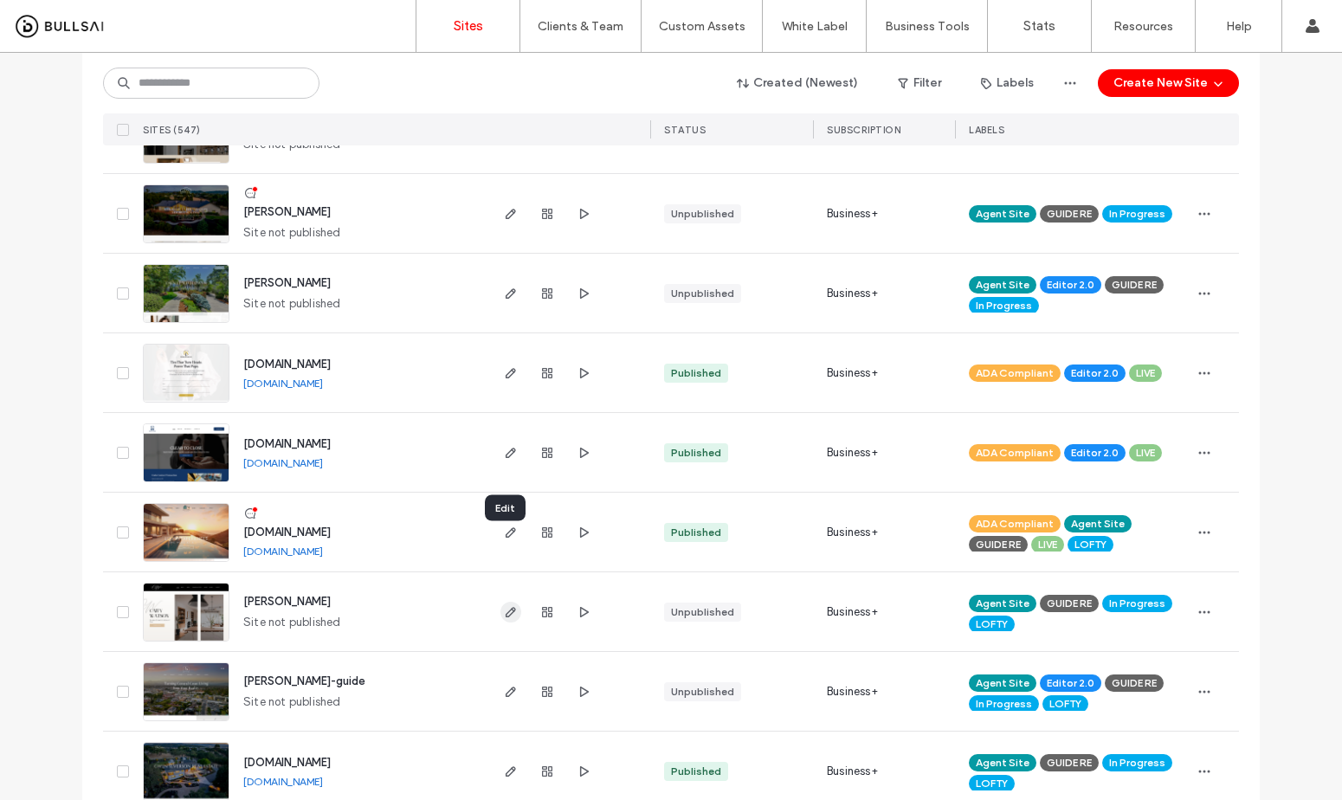
scroll to position [920, 0]
